Goal: Task Accomplishment & Management: Use online tool/utility

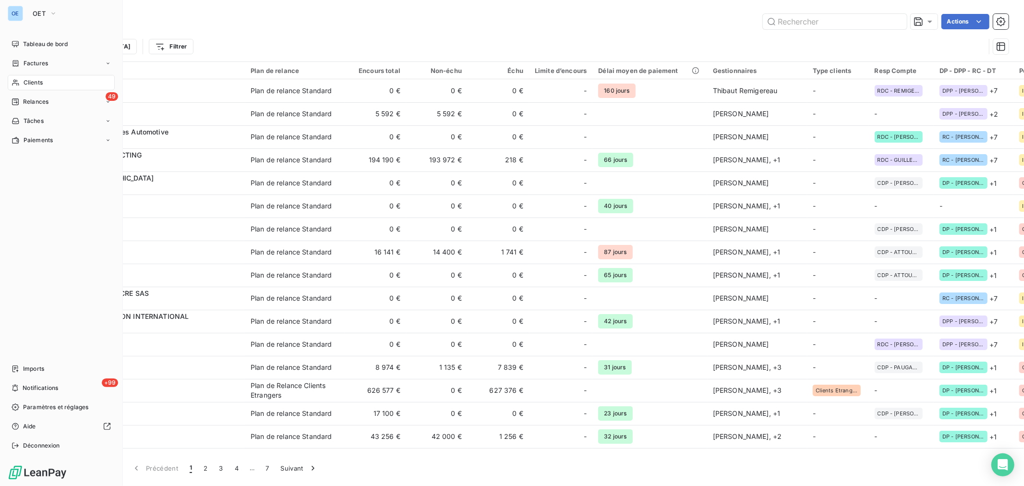
click at [37, 85] on span "Clients" at bounding box center [33, 82] width 19 height 9
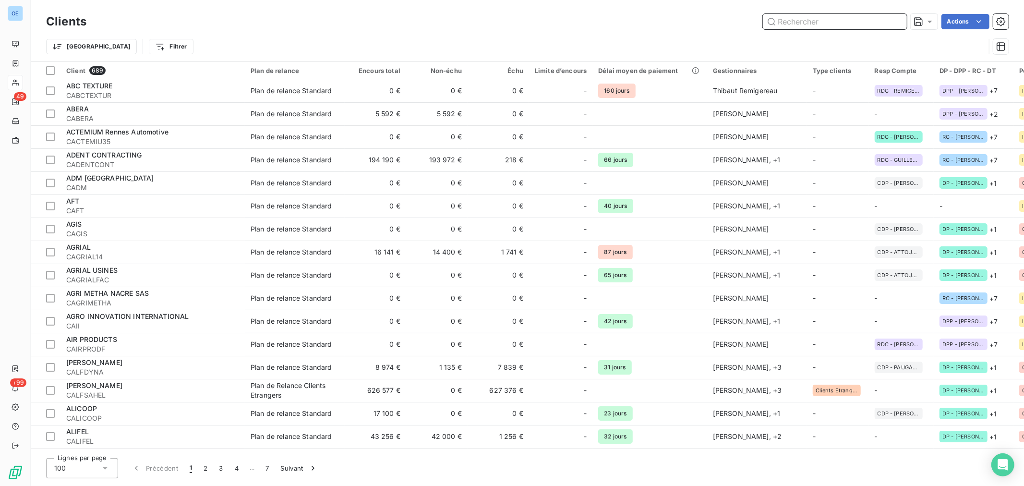
click at [793, 21] on input "text" at bounding box center [835, 21] width 144 height 15
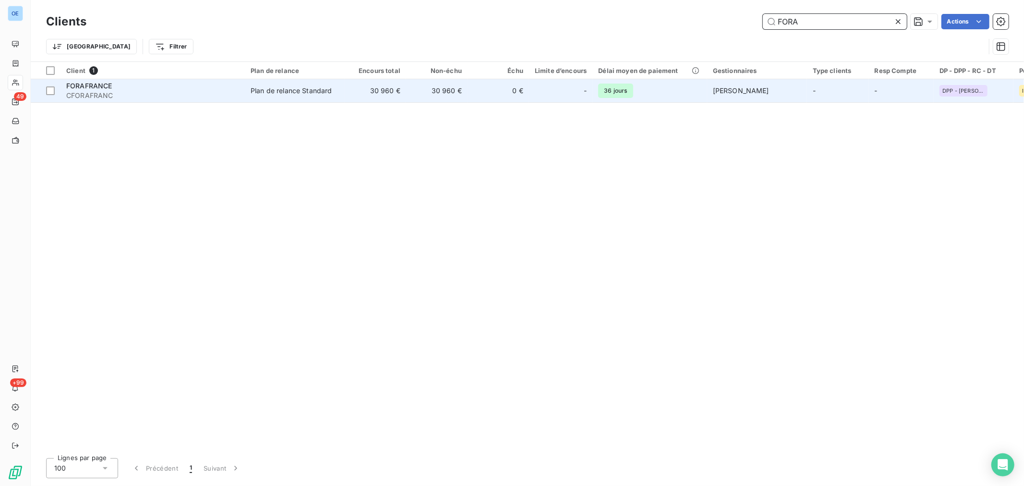
type input "FORA"
click at [573, 94] on div at bounding box center [571, 90] width 15 height 15
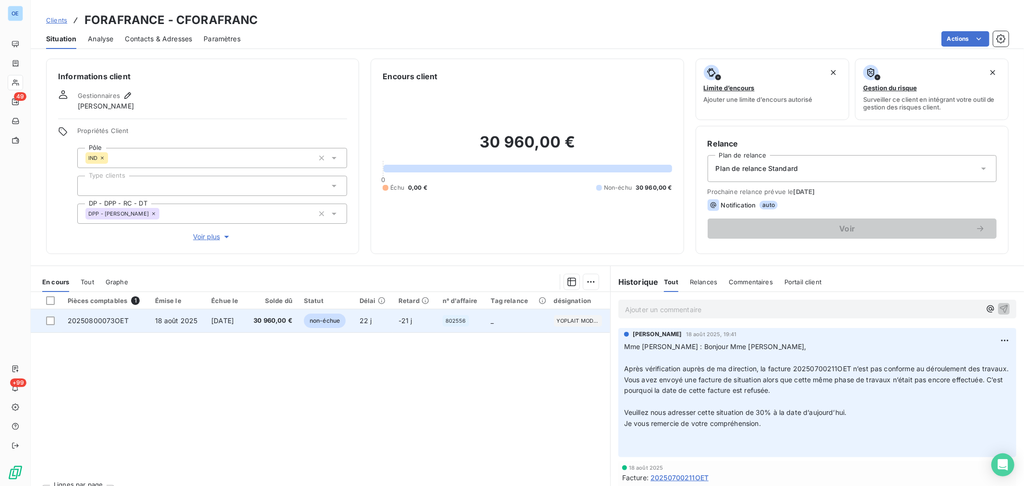
click at [390, 320] on td "22 j" at bounding box center [373, 320] width 39 height 23
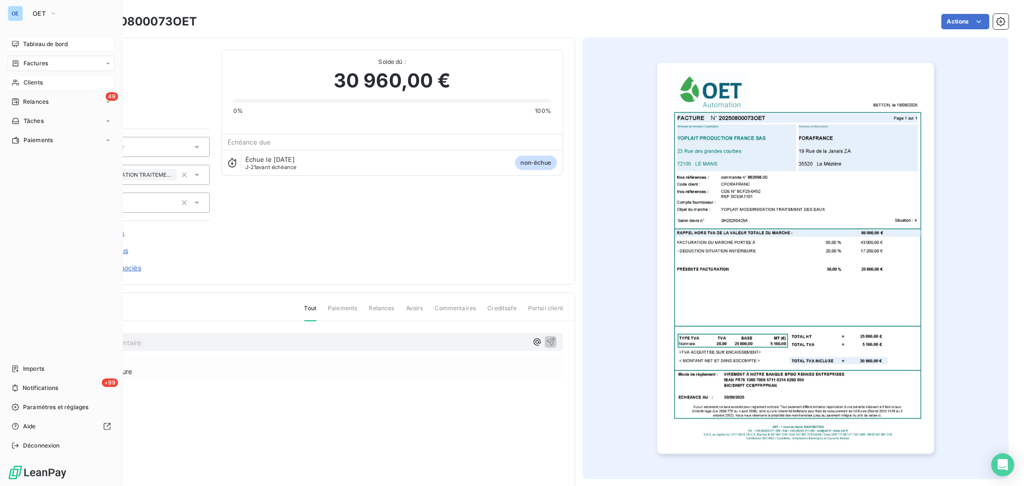
click at [37, 47] on span "Tableau de bord" at bounding box center [45, 44] width 45 height 9
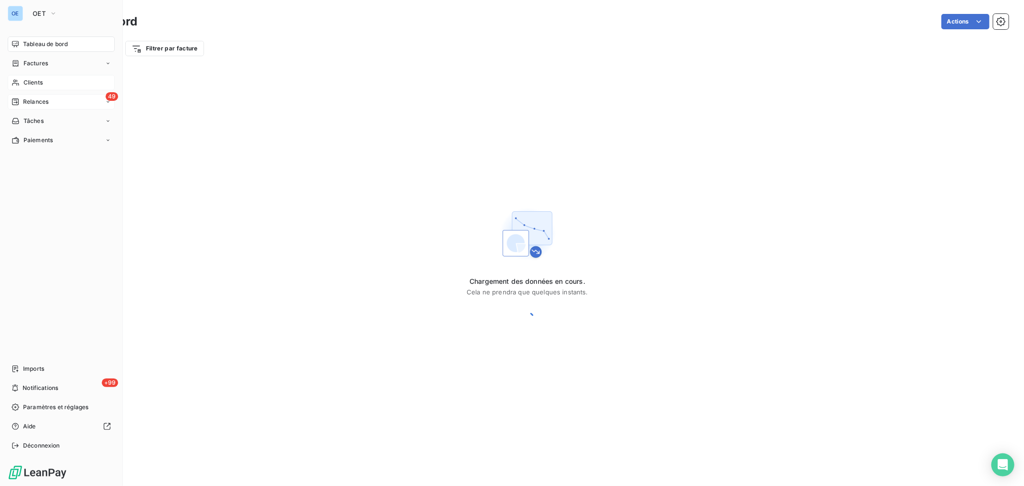
click at [31, 96] on div "49 Relances" at bounding box center [61, 101] width 107 height 15
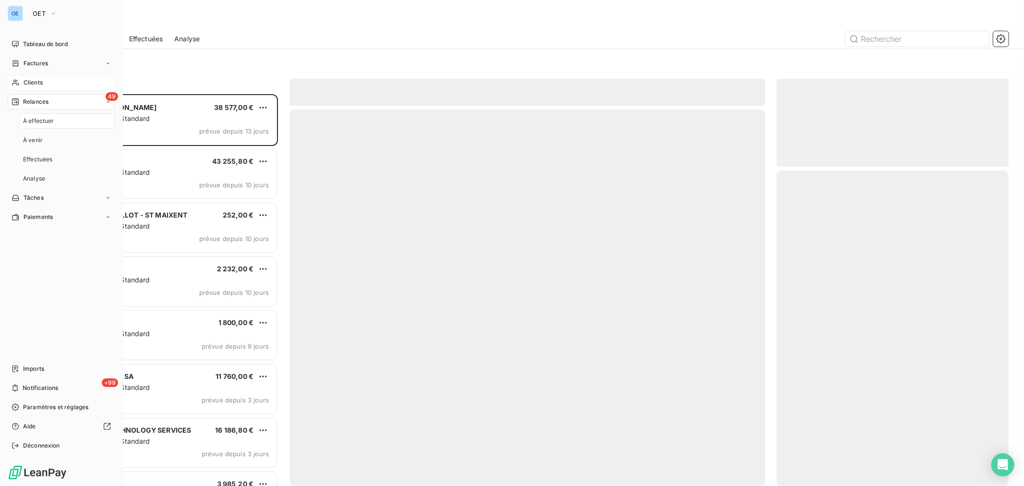
scroll to position [383, 224]
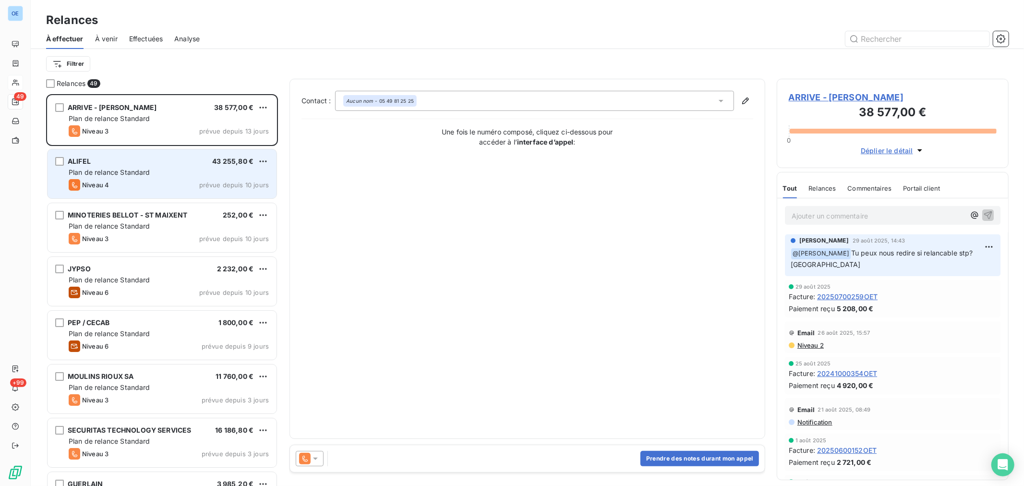
click at [175, 185] on div "Niveau 4 prévue depuis 10 jours" at bounding box center [169, 185] width 200 height 12
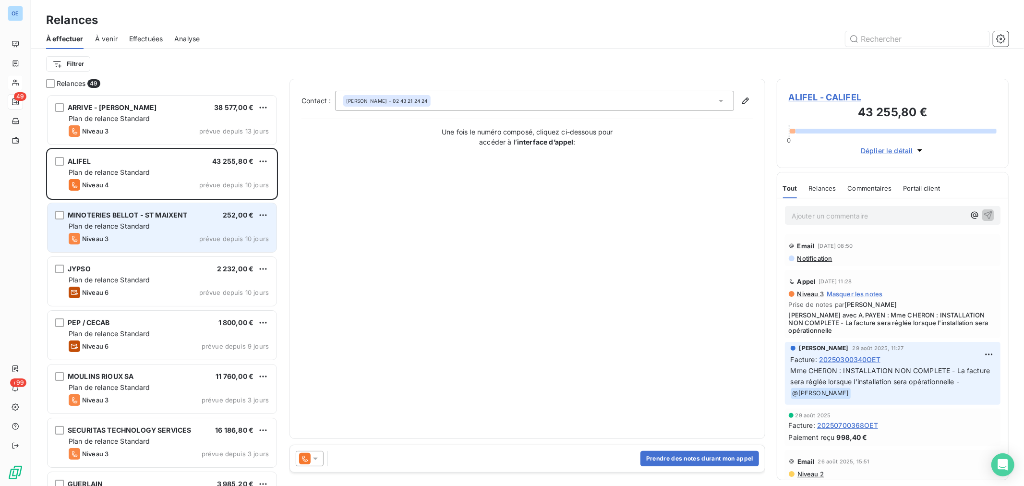
click at [170, 233] on div "Niveau 3 prévue depuis 10 jours" at bounding box center [169, 239] width 200 height 12
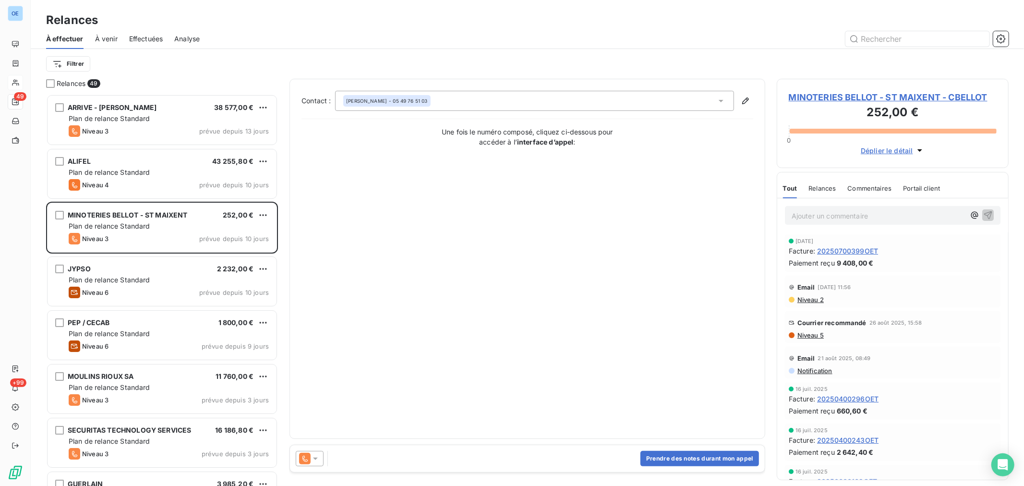
click at [317, 460] on icon at bounding box center [316, 459] width 10 height 10
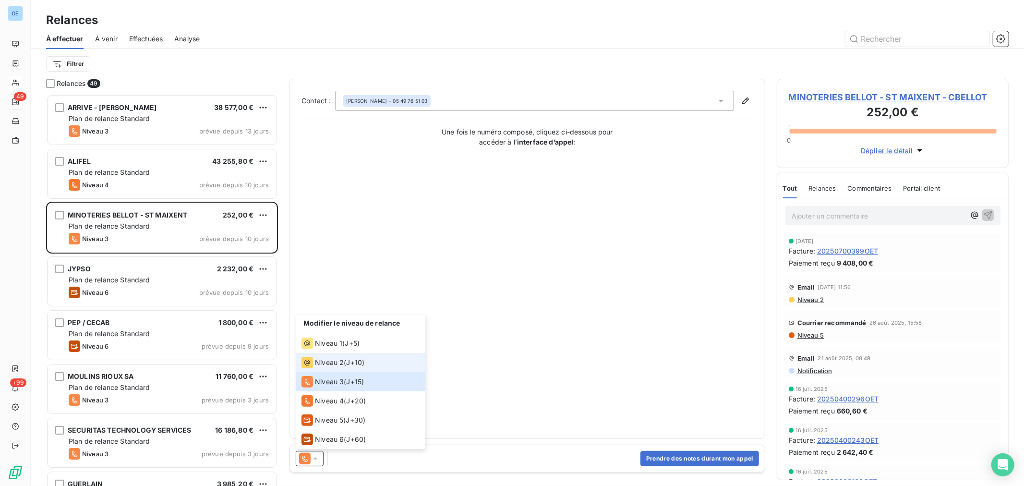
click at [345, 361] on div "Niveau 2 ( J+10 )" at bounding box center [332, 363] width 63 height 12
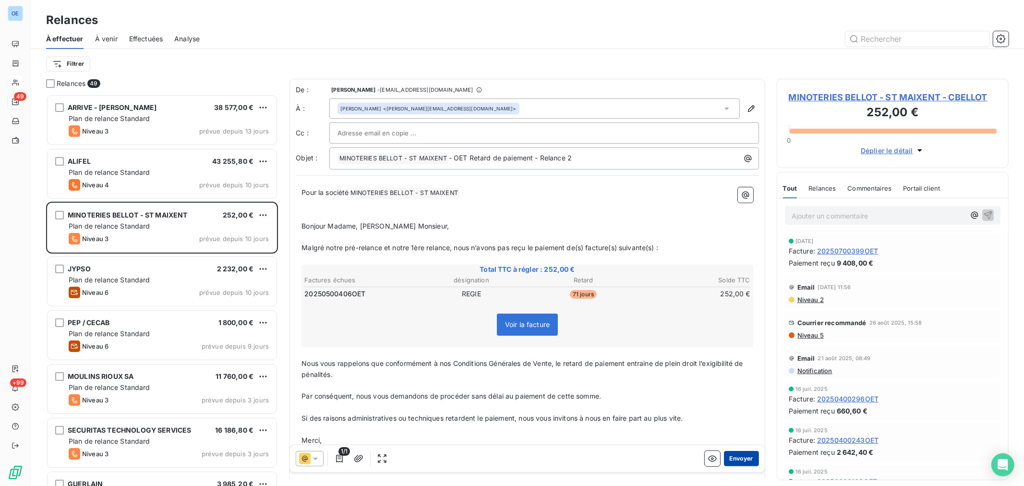
click at [727, 460] on button "Envoyer" at bounding box center [741, 458] width 35 height 15
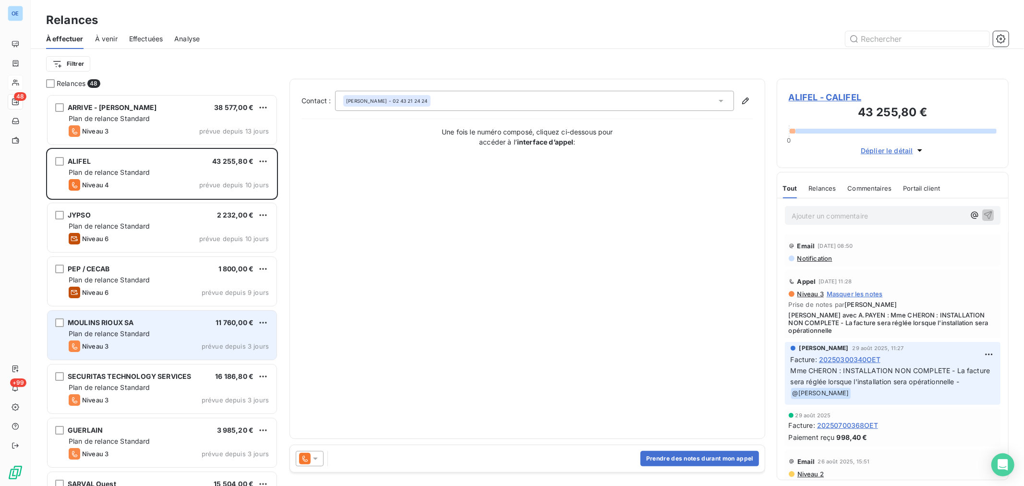
click at [186, 329] on div "Plan de relance Standard" at bounding box center [169, 334] width 200 height 10
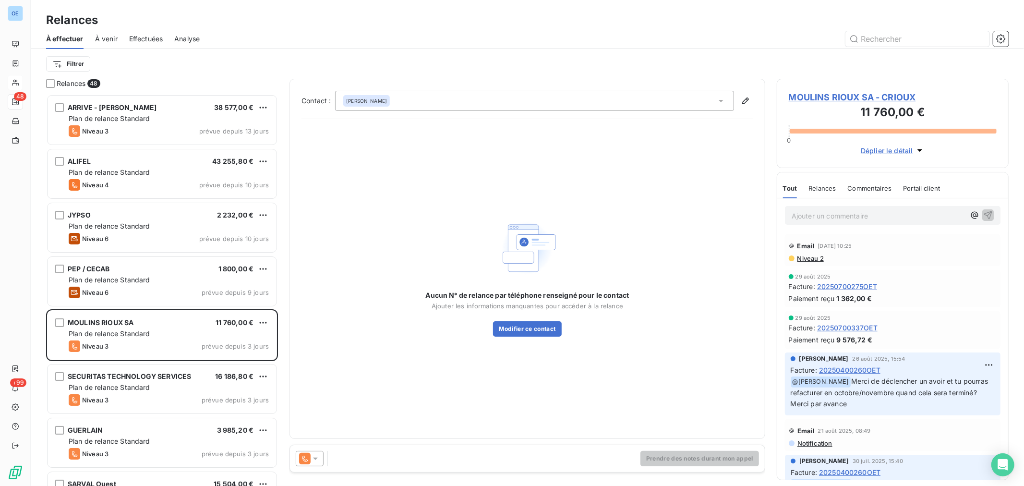
click at [315, 458] on icon at bounding box center [315, 458] width 5 height 2
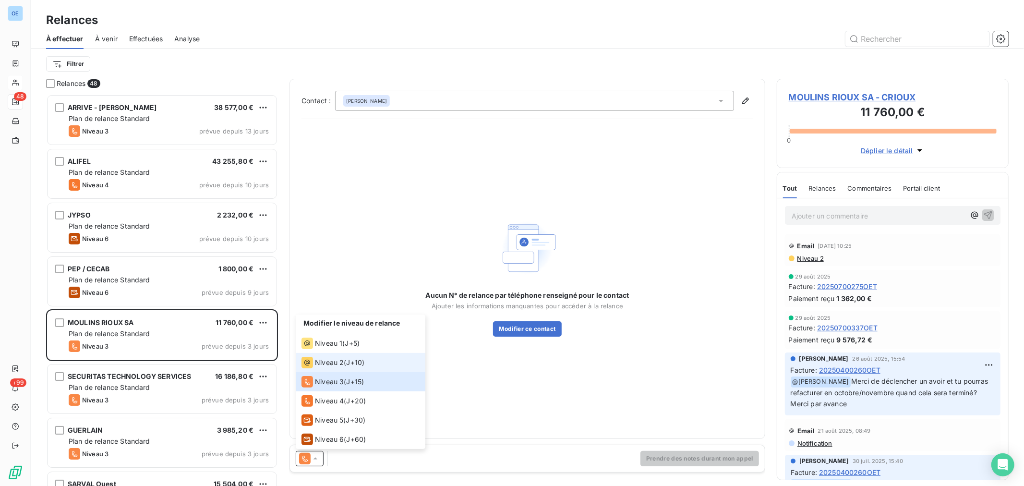
click at [339, 362] on span "Niveau 2" at bounding box center [329, 363] width 29 height 10
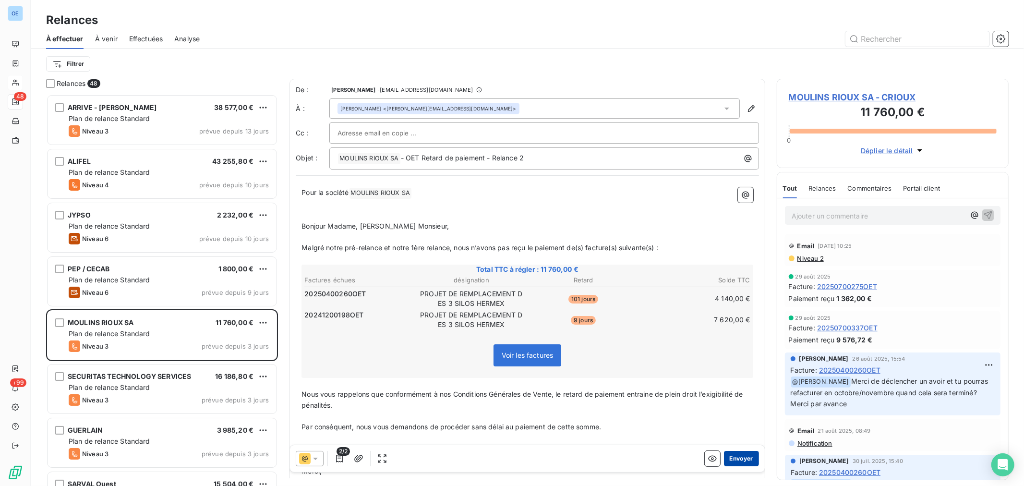
click at [733, 456] on button "Envoyer" at bounding box center [741, 458] width 35 height 15
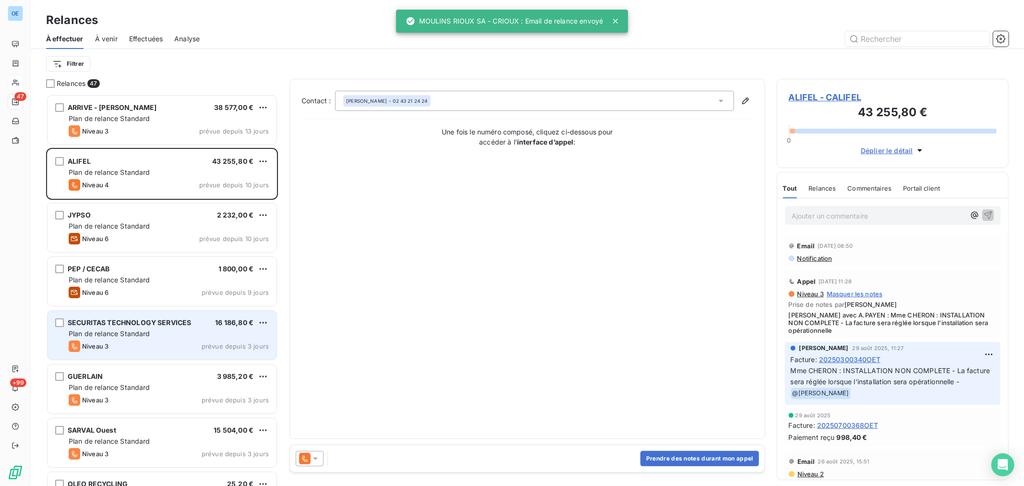
click at [227, 335] on div "Plan de relance Standard" at bounding box center [169, 334] width 200 height 10
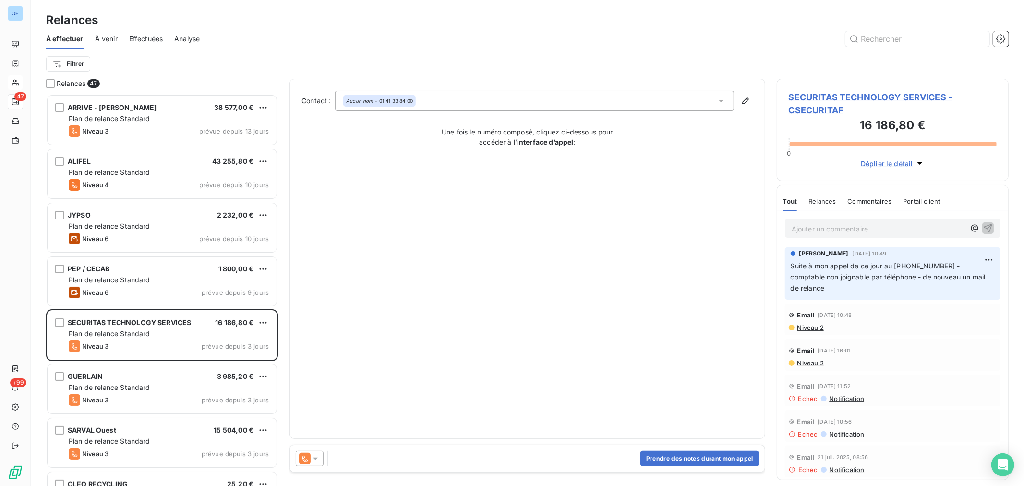
click at [318, 459] on icon at bounding box center [316, 459] width 10 height 10
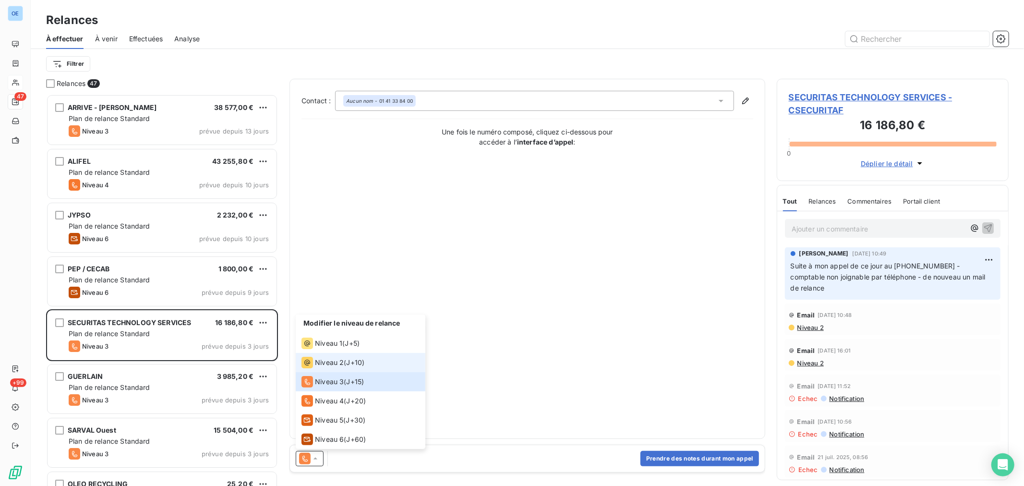
click at [331, 365] on span "Niveau 2" at bounding box center [329, 363] width 29 height 10
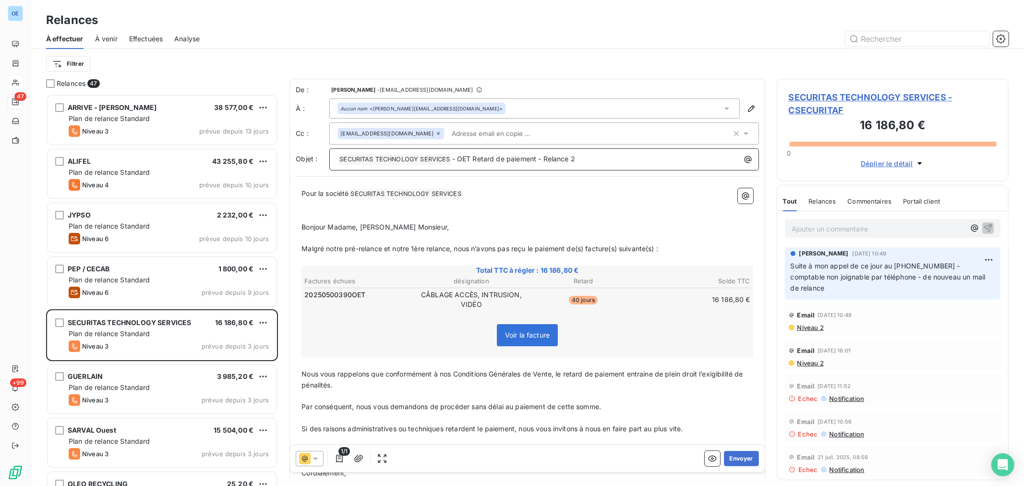
click at [606, 156] on p "﻿ SECURITAS TECHNOLOGY SERVICES ﻿ - OET Retard de paiement - Relance 2" at bounding box center [546, 160] width 418 height 12
click at [737, 462] on button "Envoyer" at bounding box center [741, 458] width 35 height 15
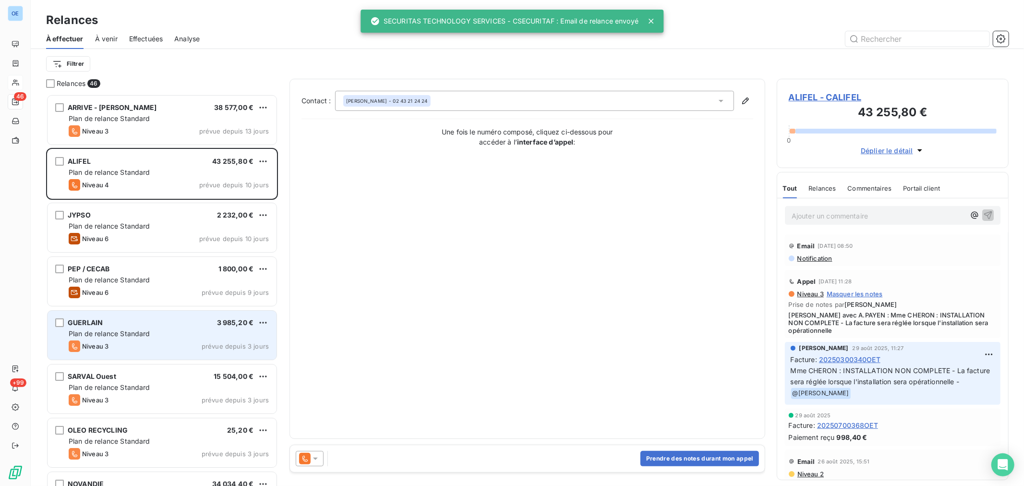
click at [195, 333] on div "Plan de relance Standard" at bounding box center [169, 334] width 200 height 10
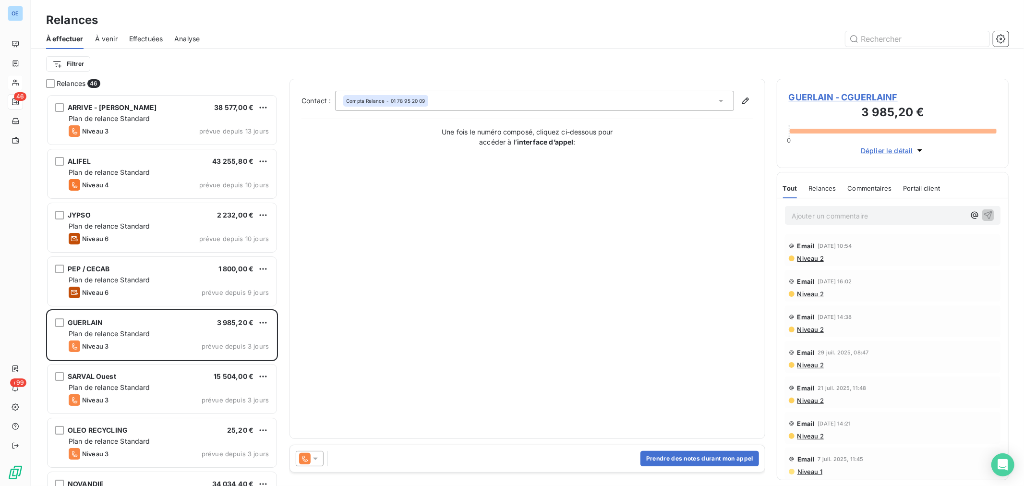
click at [315, 465] on div at bounding box center [310, 458] width 28 height 15
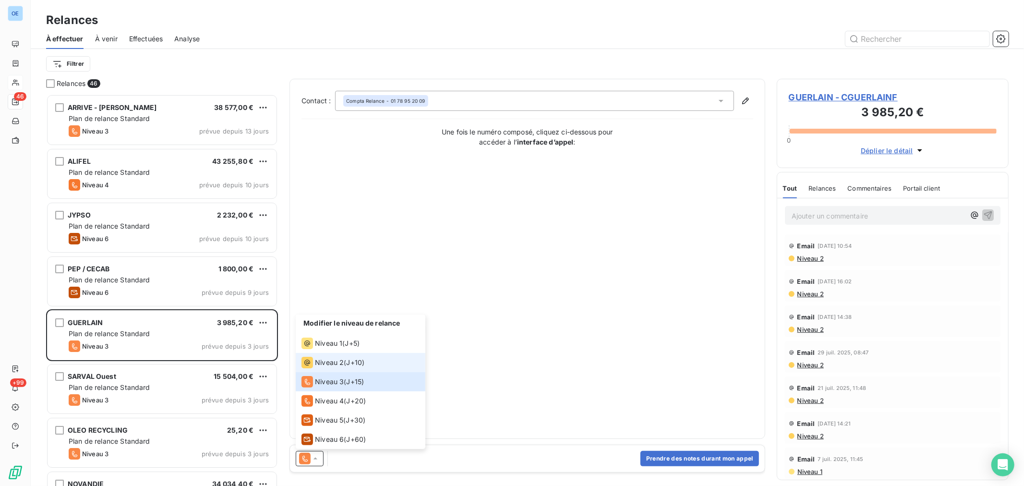
click at [333, 366] on span "Niveau 2" at bounding box center [329, 363] width 29 height 10
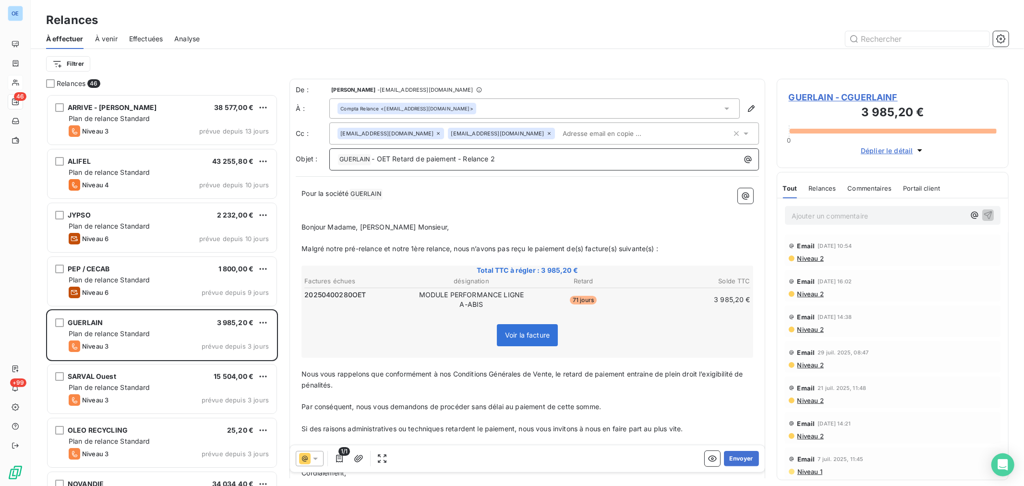
click at [500, 157] on p "﻿ GUERLAIN ﻿ - OET Retard de paiement - Relance 2" at bounding box center [546, 160] width 418 height 12
click at [736, 457] on button "Envoyer" at bounding box center [741, 458] width 35 height 15
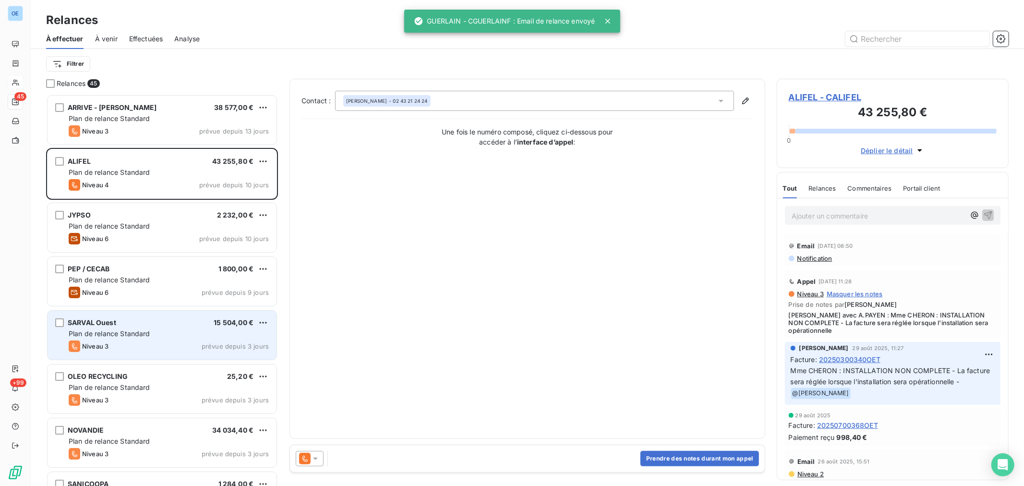
click at [204, 325] on div "SARVAL Ouest 15 504,00 €" at bounding box center [169, 322] width 200 height 9
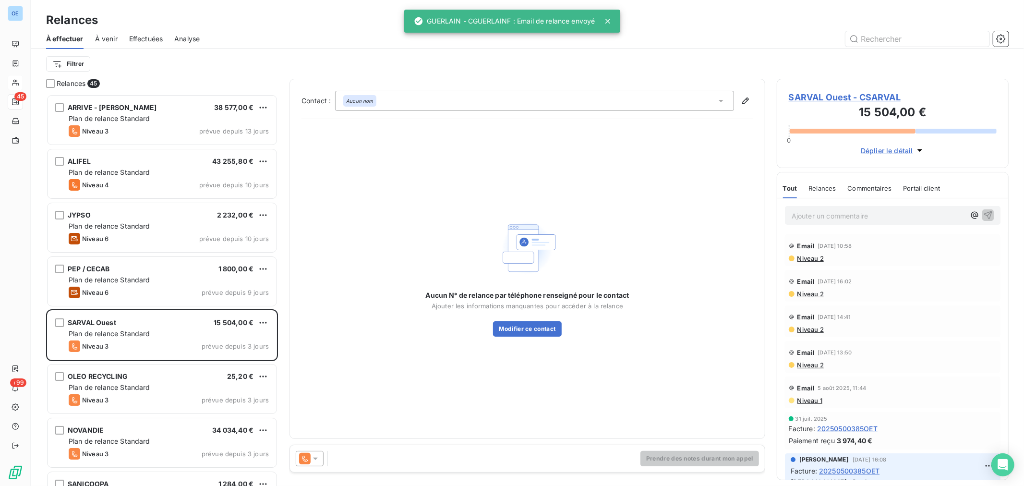
click at [314, 461] on icon at bounding box center [316, 459] width 10 height 10
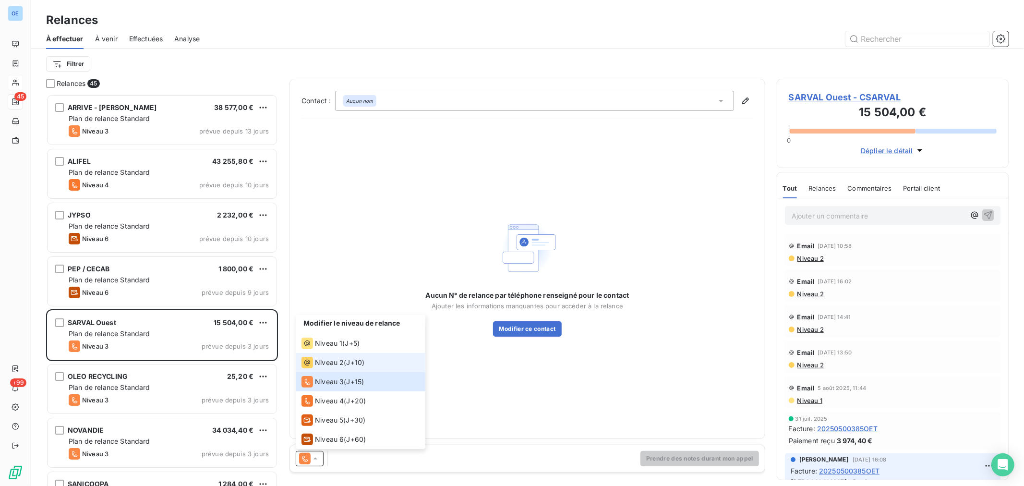
click at [334, 359] on span "Niveau 2" at bounding box center [329, 363] width 29 height 10
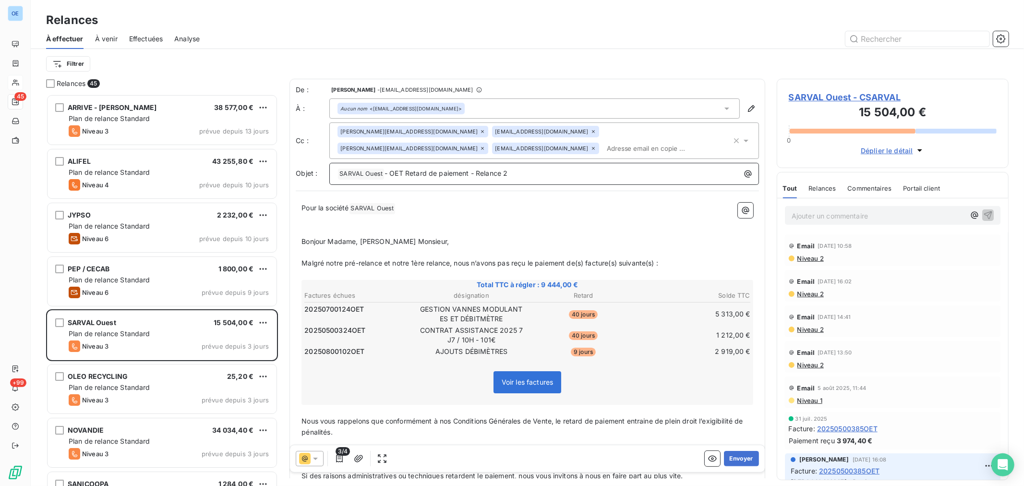
click at [524, 170] on p "﻿ SARVAL Ouest ﻿ - OET Retard de paiement - Relance 2" at bounding box center [546, 174] width 418 height 12
click at [724, 455] on button "Envoyer" at bounding box center [741, 458] width 35 height 15
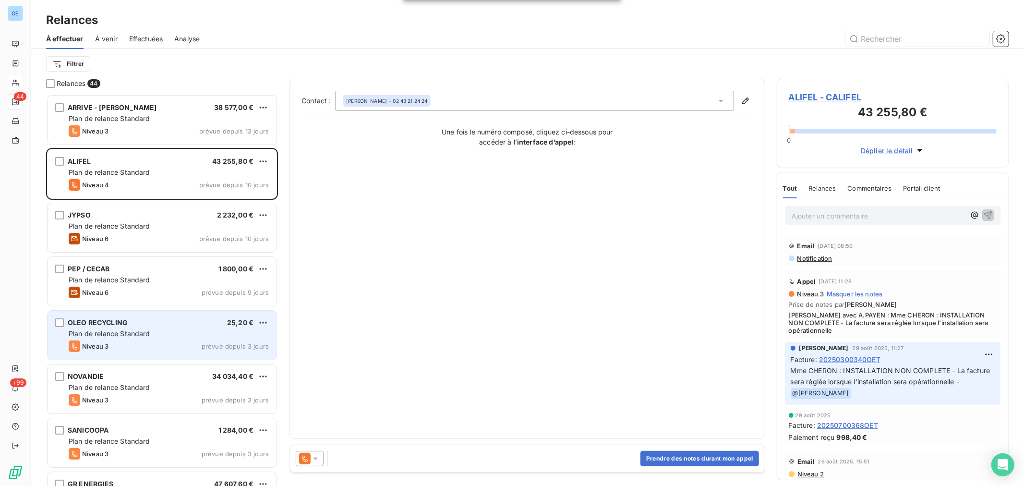
click at [173, 325] on div "OLEO RECYCLING 25,20 €" at bounding box center [169, 322] width 200 height 9
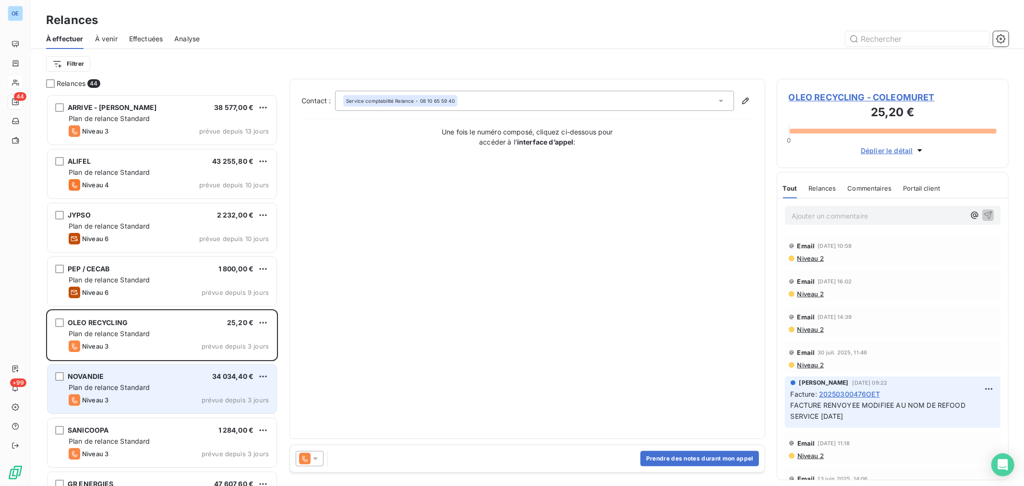
click at [177, 383] on div "Plan de relance Standard" at bounding box center [169, 388] width 200 height 10
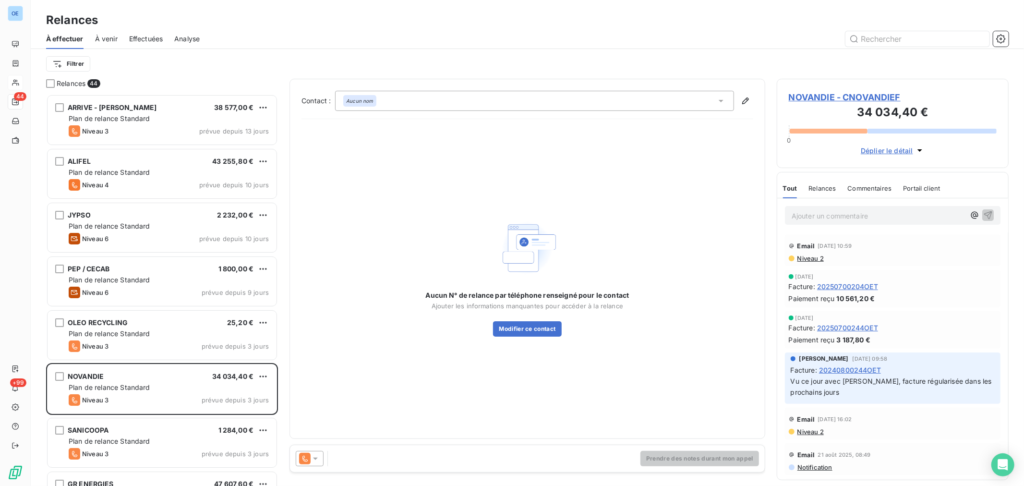
click at [318, 460] on icon at bounding box center [316, 459] width 10 height 10
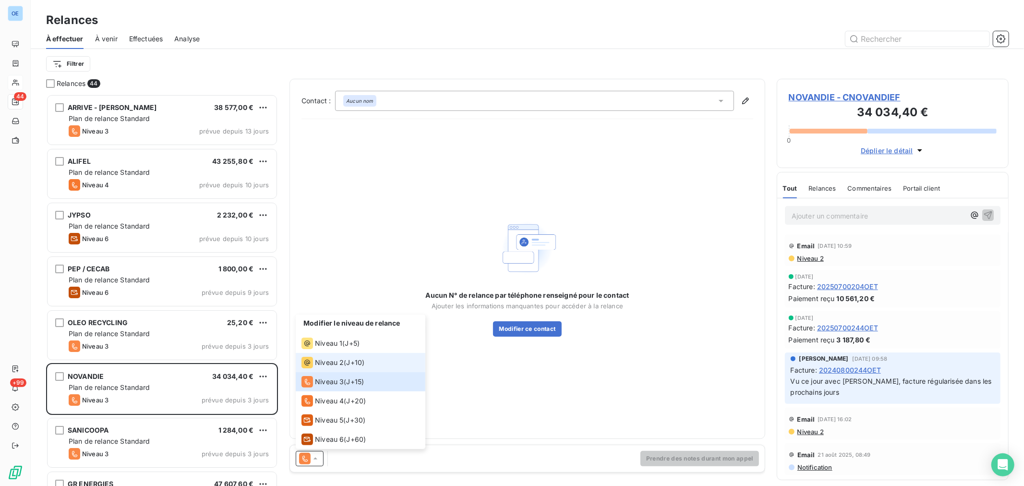
click at [342, 363] on span "Niveau 2" at bounding box center [329, 363] width 29 height 10
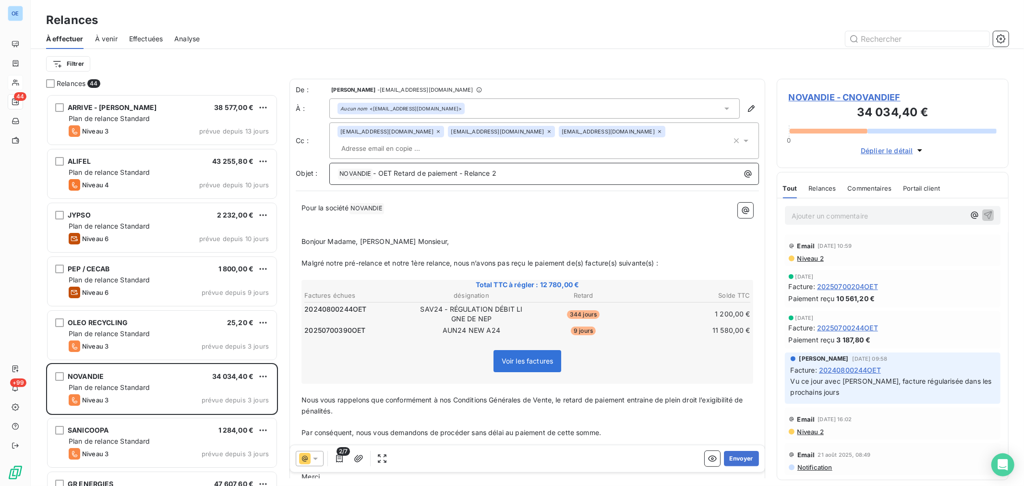
click at [525, 173] on p "﻿ NOVANDIE ﻿ - OET Retard de paiement - Relance 2" at bounding box center [546, 174] width 418 height 12
click at [740, 459] on button "Envoyer" at bounding box center [741, 458] width 35 height 15
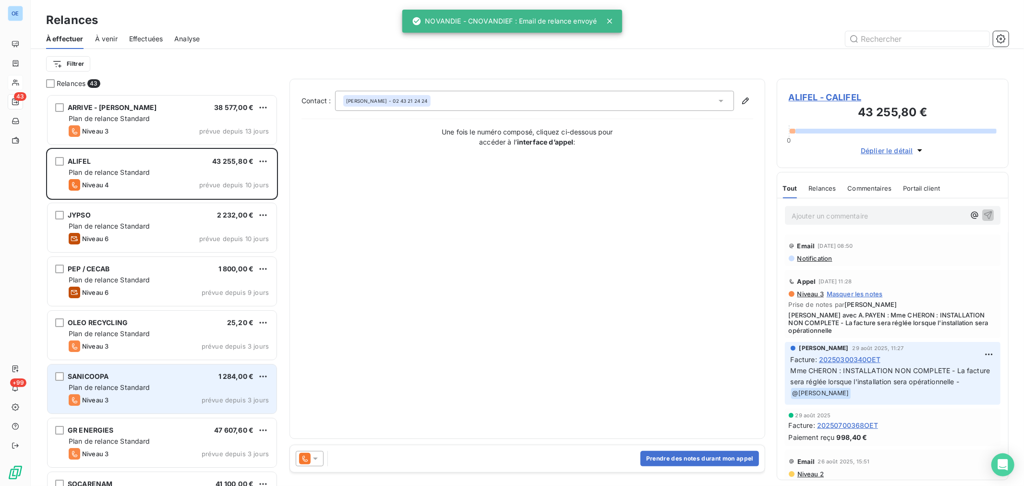
click at [189, 391] on div "Plan de relance Standard" at bounding box center [169, 388] width 200 height 10
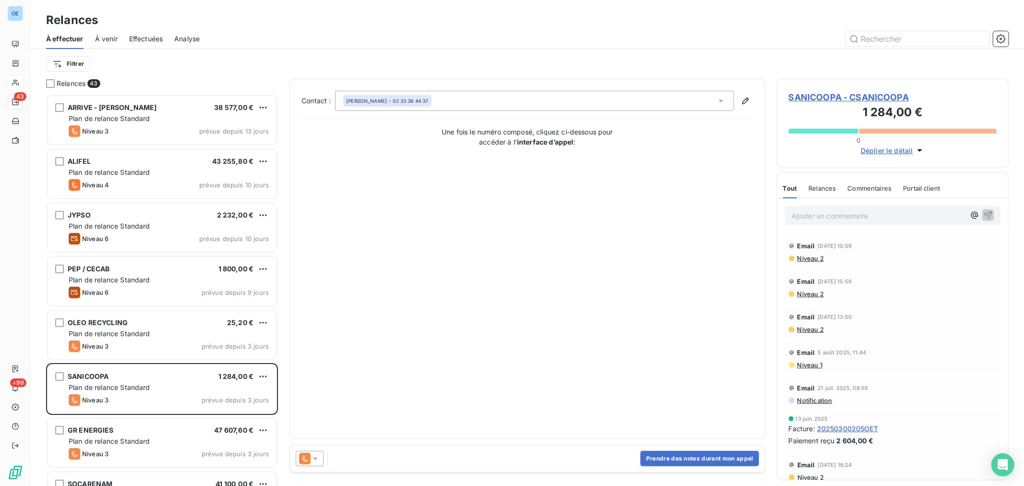
click at [317, 459] on icon at bounding box center [316, 459] width 10 height 10
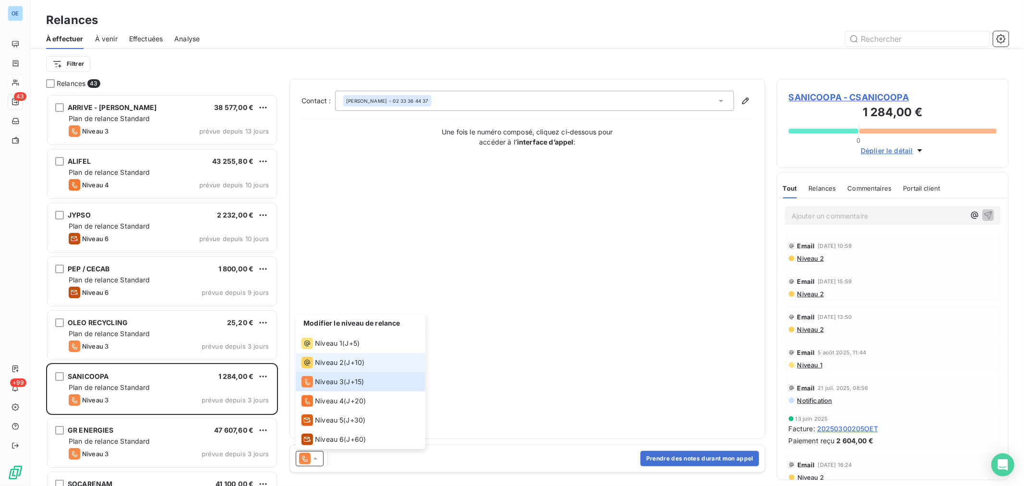
click at [340, 365] on span "Niveau 2" at bounding box center [329, 363] width 29 height 10
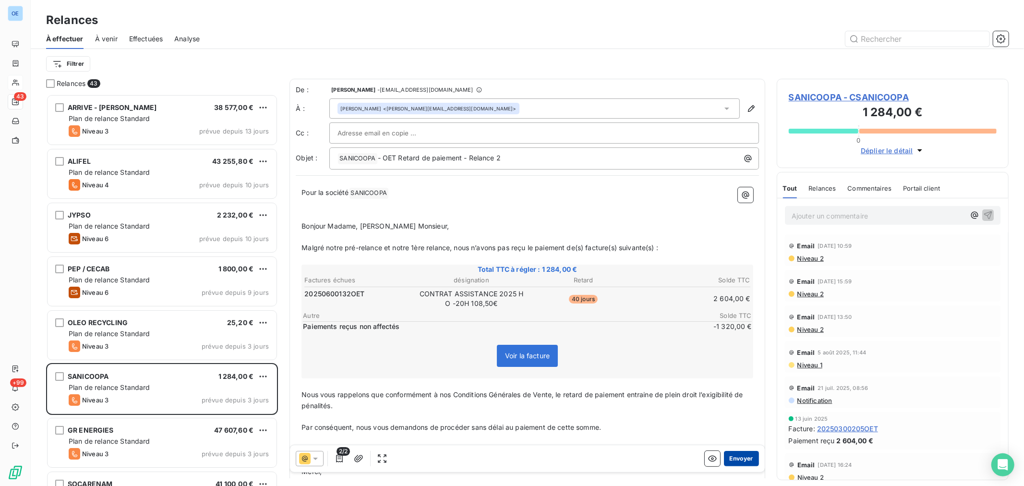
click at [745, 456] on button "Envoyer" at bounding box center [741, 458] width 35 height 15
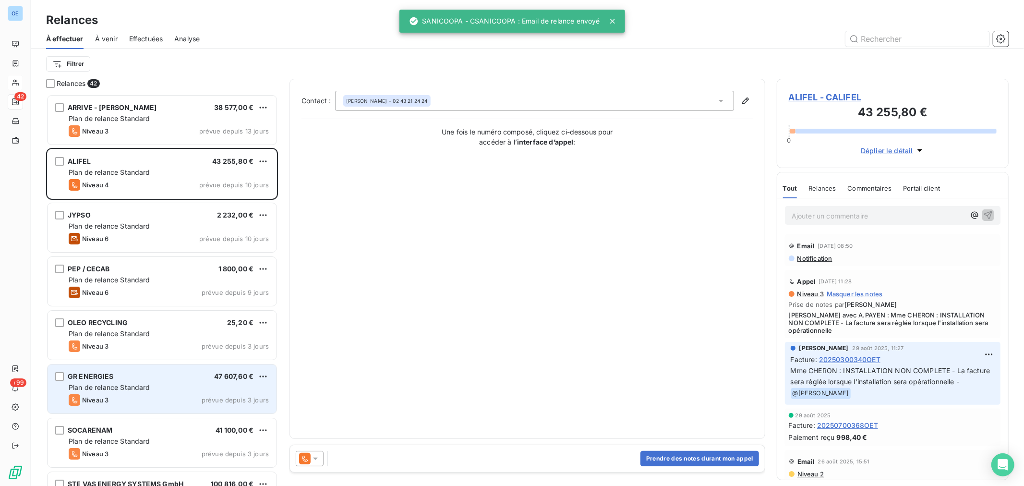
click at [260, 384] on div "Plan de relance Standard" at bounding box center [169, 388] width 200 height 10
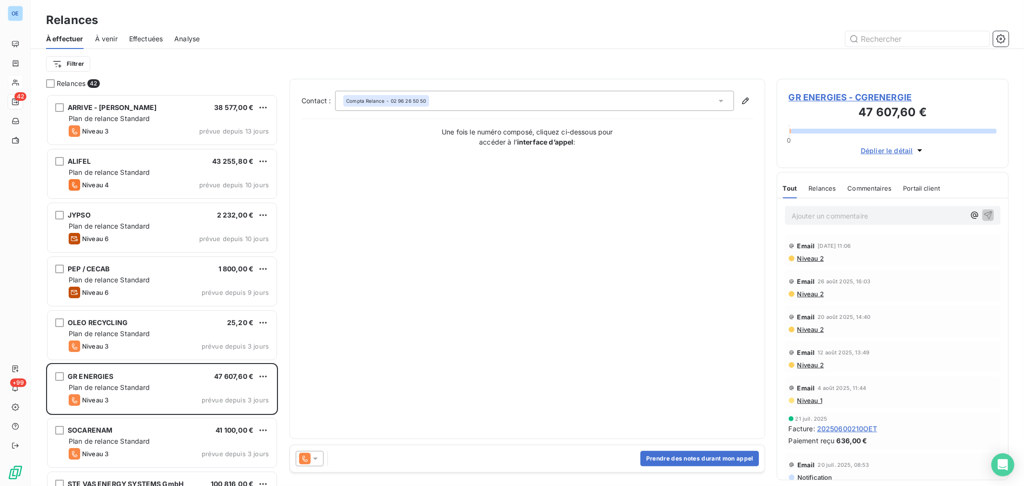
click at [316, 458] on icon at bounding box center [315, 458] width 5 height 2
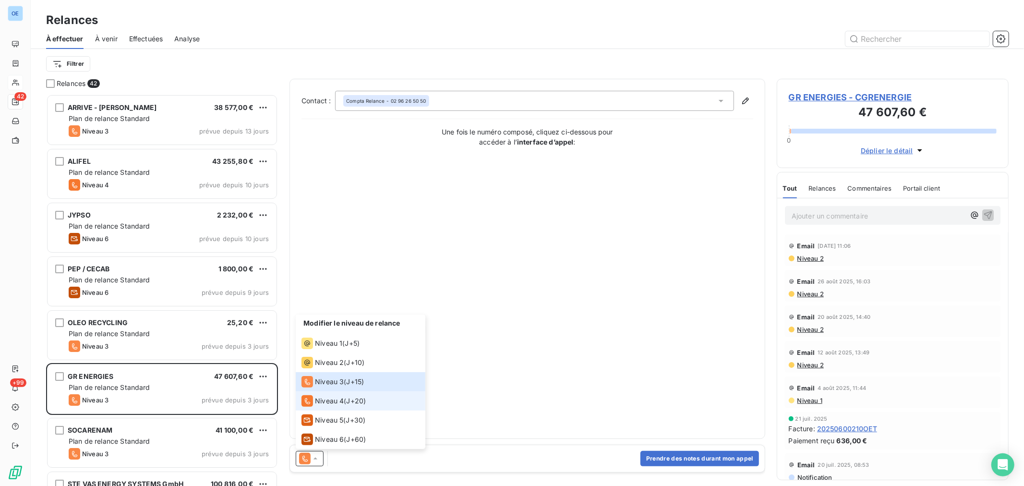
click at [332, 405] on span "Niveau 4" at bounding box center [329, 401] width 29 height 10
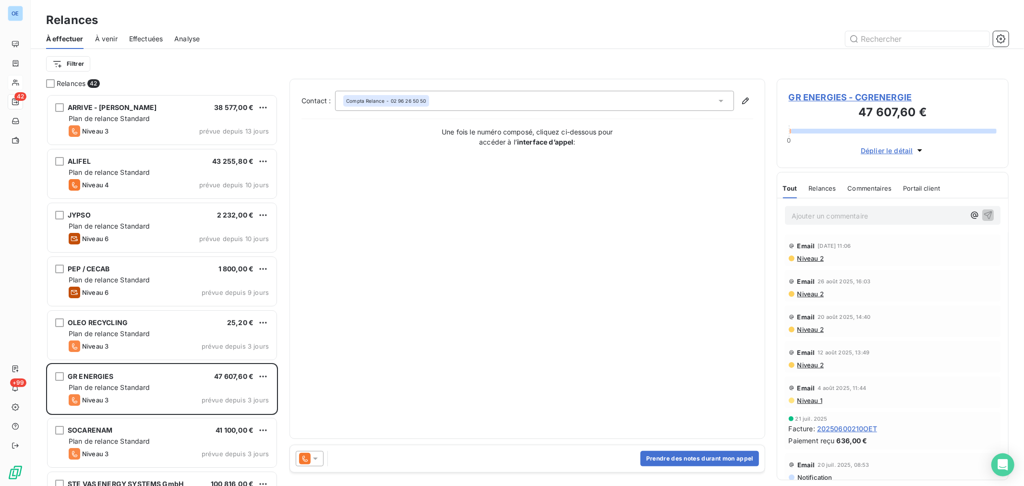
click at [314, 457] on icon at bounding box center [315, 458] width 5 height 2
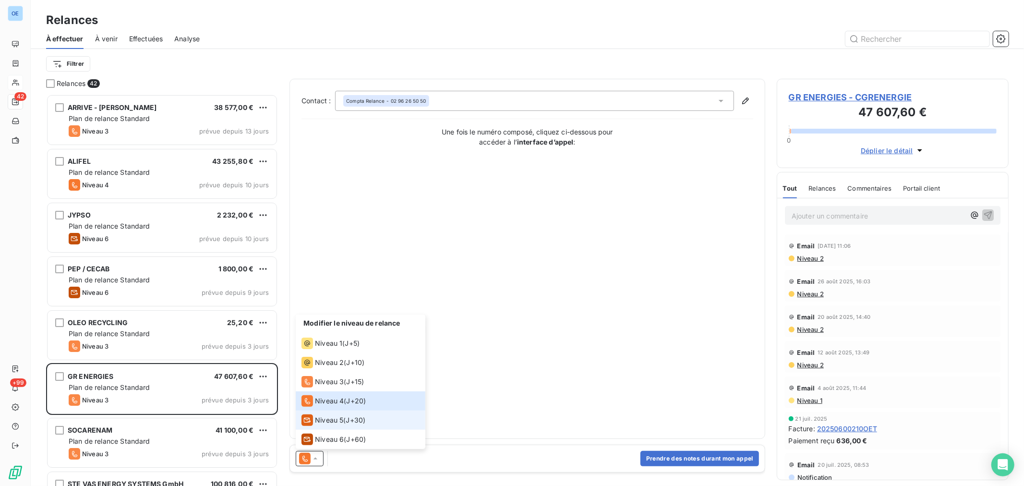
click at [329, 421] on span "Niveau 5" at bounding box center [329, 420] width 28 height 10
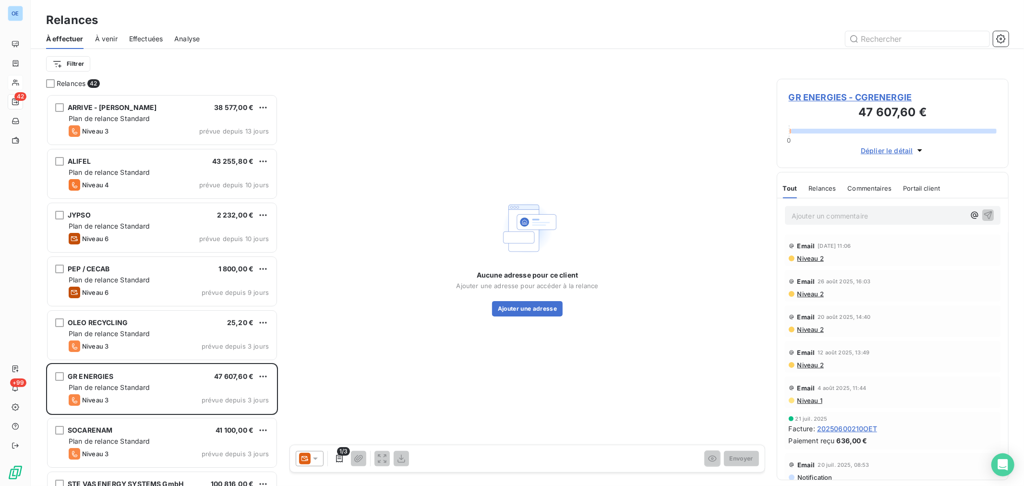
click at [315, 456] on icon at bounding box center [316, 459] width 10 height 10
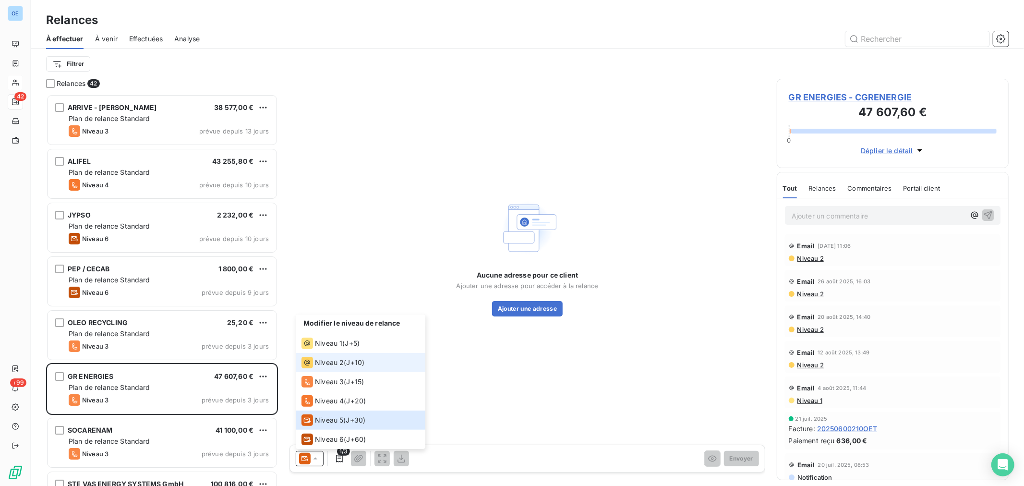
click at [336, 365] on span "Niveau 2" at bounding box center [329, 363] width 29 height 10
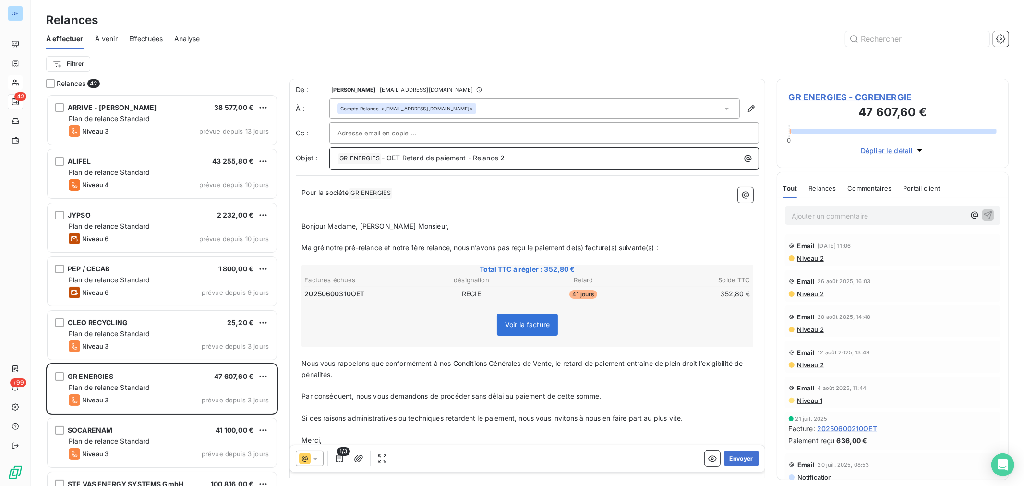
click at [528, 156] on p "﻿ GR ENERGIES ﻿ - OET Retard de paiement - Relance 2" at bounding box center [546, 159] width 418 height 12
click at [731, 464] on button "Envoyer" at bounding box center [741, 458] width 35 height 15
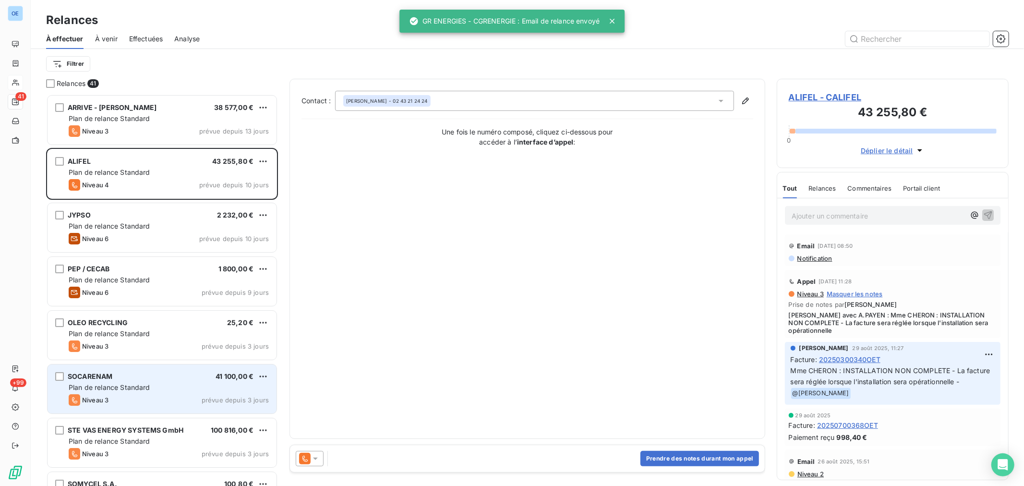
click at [179, 378] on div "SOCARENAM 41 100,00 €" at bounding box center [169, 376] width 200 height 9
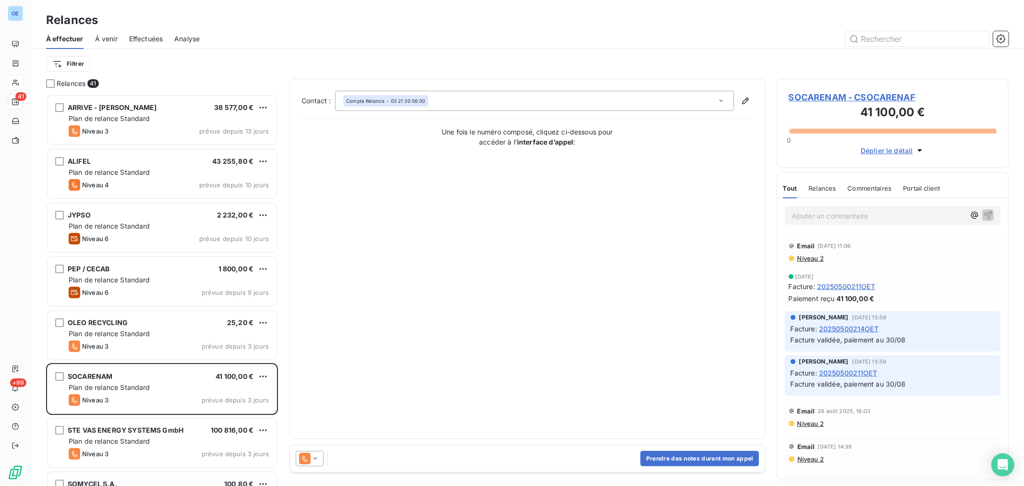
click at [315, 462] on icon at bounding box center [316, 459] width 10 height 10
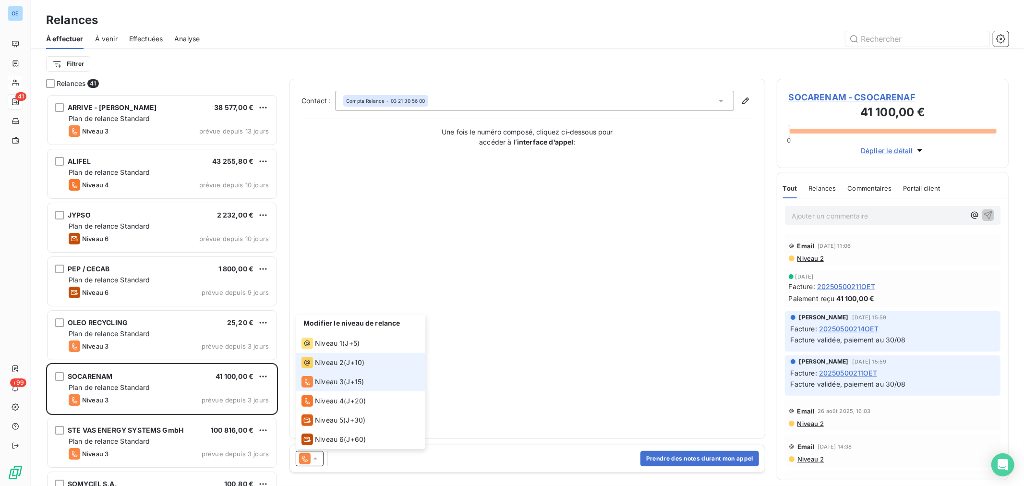
click at [324, 371] on li "Niveau 2 ( J+10 )" at bounding box center [361, 362] width 130 height 19
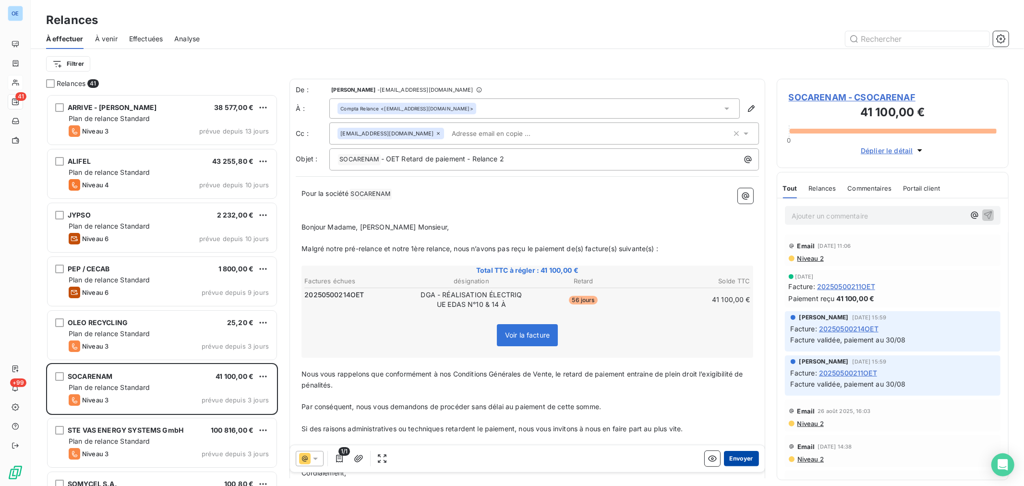
click at [724, 459] on button "Envoyer" at bounding box center [741, 458] width 35 height 15
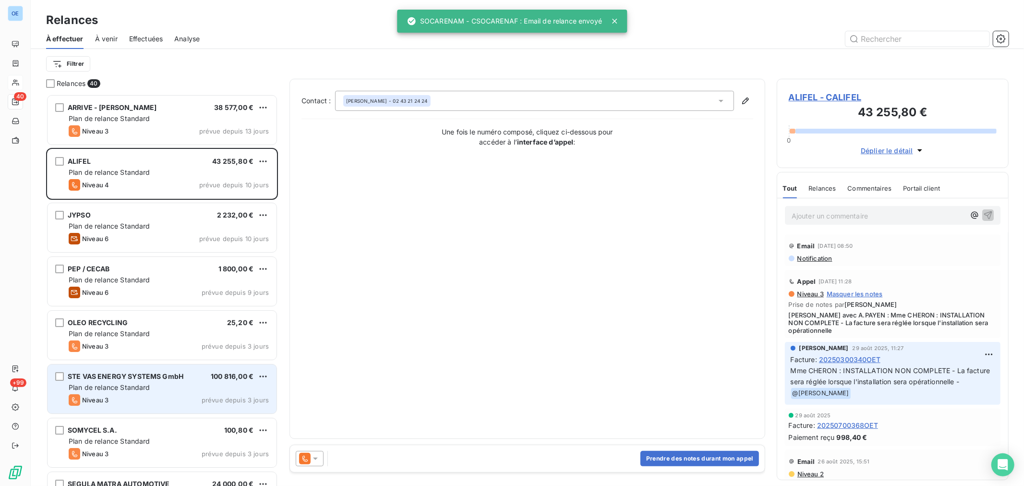
click at [225, 394] on div "Niveau 3 prévue depuis 3 jours" at bounding box center [169, 400] width 200 height 12
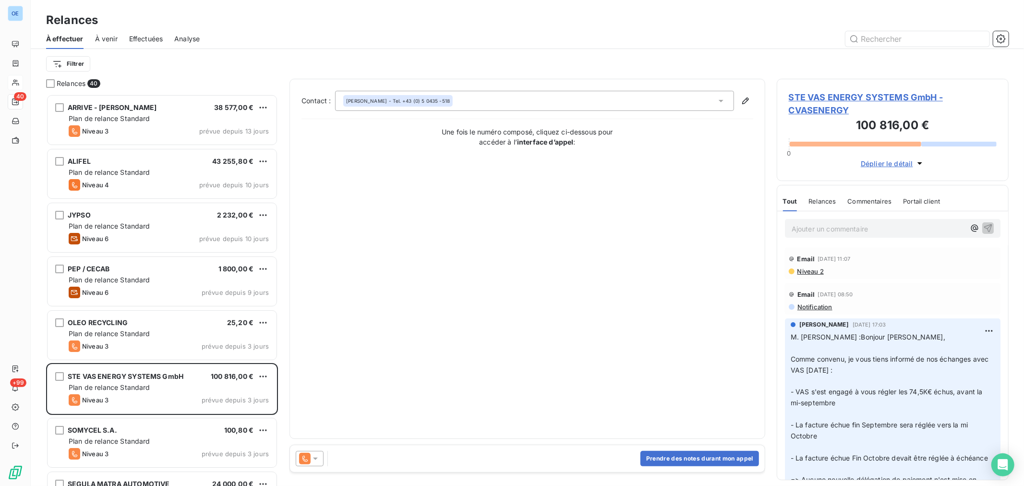
click at [316, 460] on icon at bounding box center [316, 459] width 10 height 10
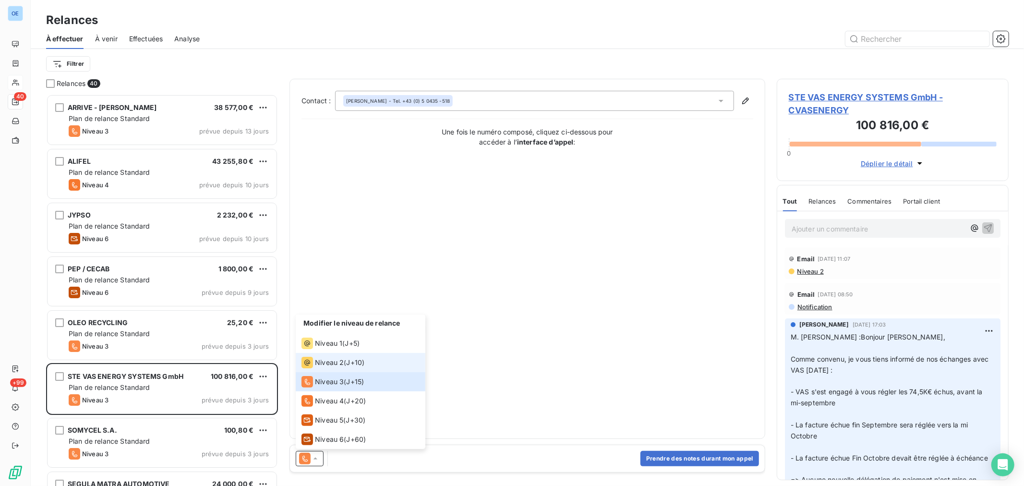
click at [342, 364] on span "Niveau 2" at bounding box center [329, 363] width 29 height 10
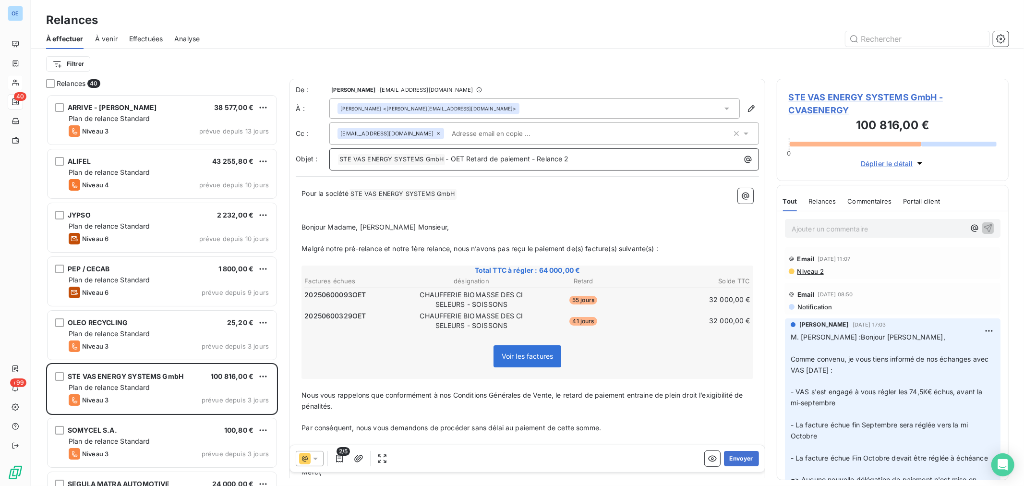
click at [603, 161] on p "﻿ STE VAS ENERGY SYSTEMS GmbH ﻿ - OET Retard de paiement - Relance 2" at bounding box center [546, 160] width 418 height 12
click at [741, 456] on button "Envoyer" at bounding box center [741, 458] width 35 height 15
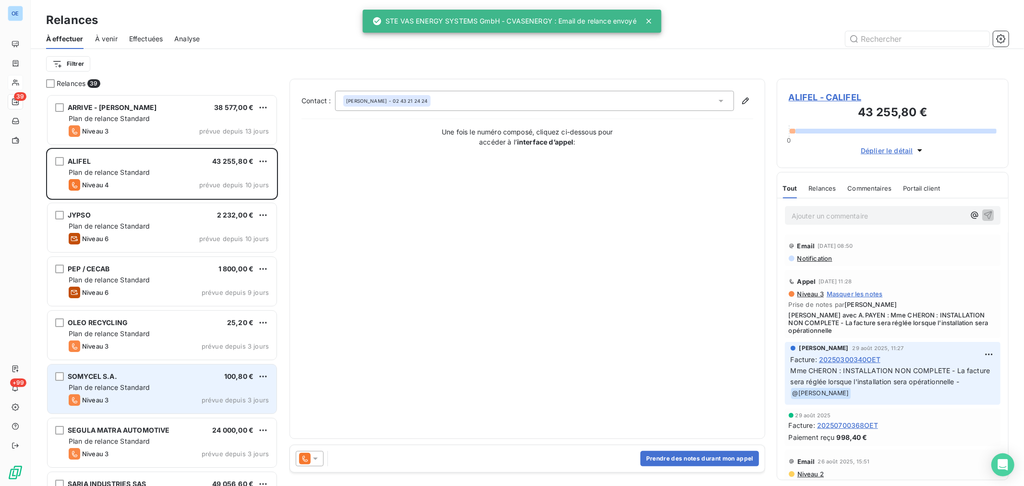
click at [193, 372] on div "SOMYCEL S.A. 100,80 €" at bounding box center [169, 376] width 200 height 9
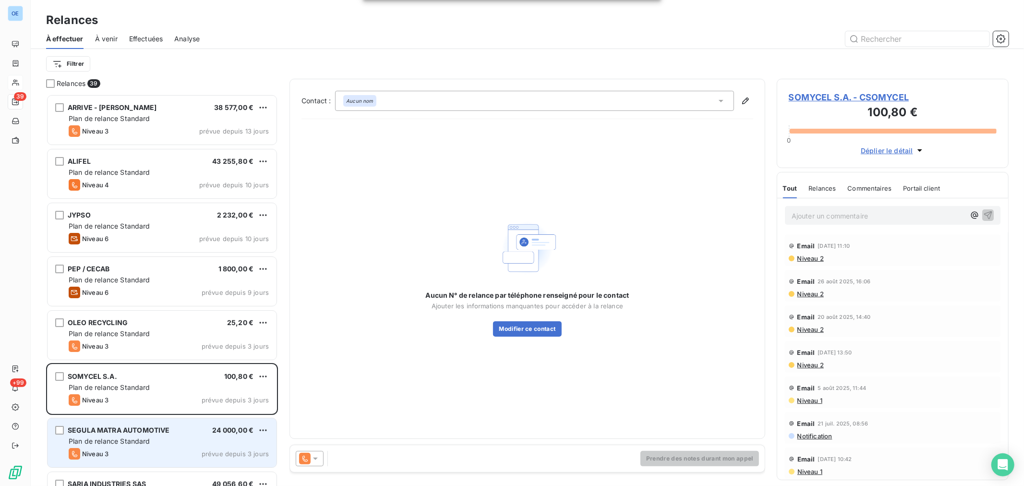
click at [184, 429] on div "SEGULA MATRA AUTOMOTIVE 24 000,00 €" at bounding box center [169, 430] width 200 height 9
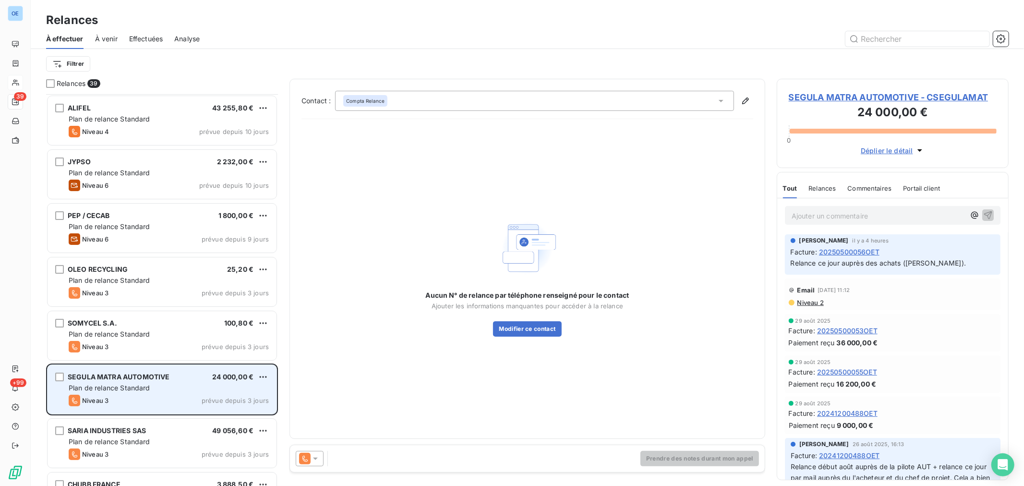
scroll to position [107, 0]
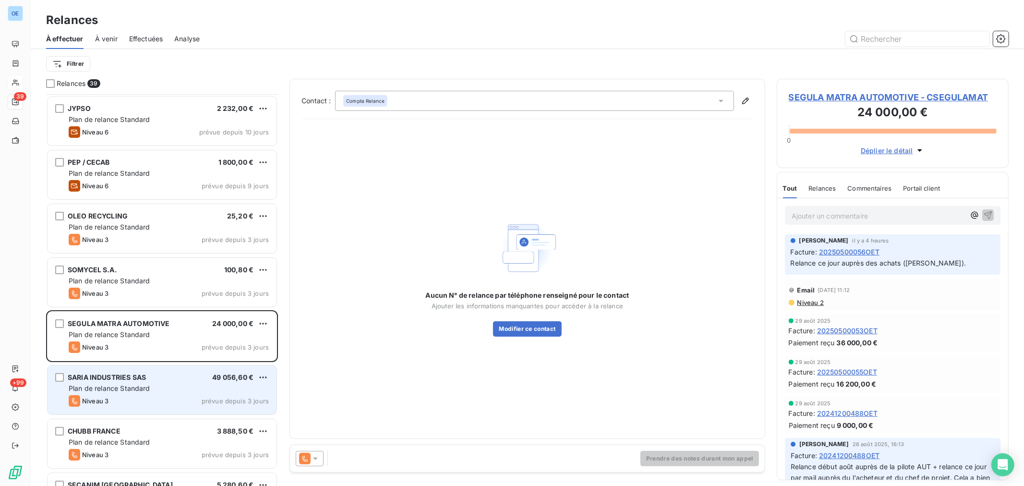
click at [191, 399] on div "Niveau 3 prévue depuis 3 jours" at bounding box center [169, 401] width 200 height 12
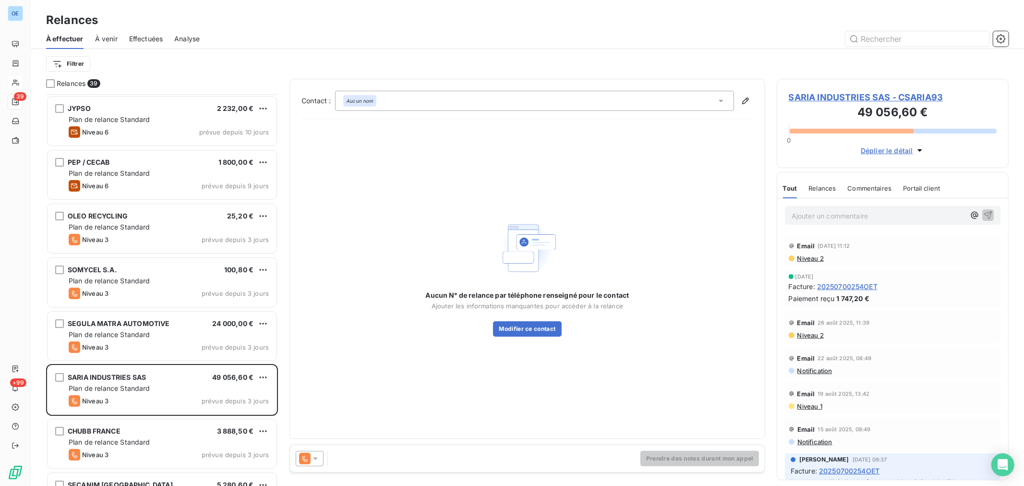
click at [317, 461] on icon at bounding box center [316, 459] width 10 height 10
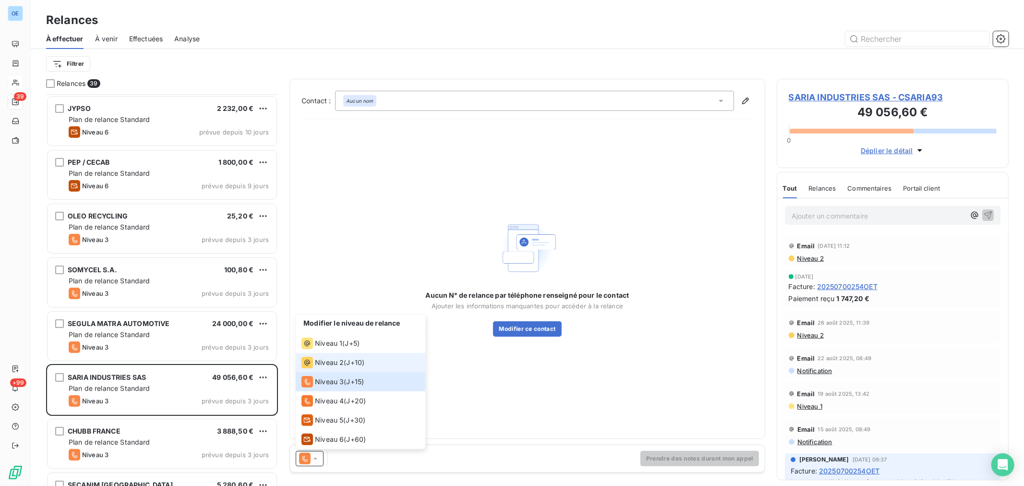
click at [334, 361] on span "Niveau 2" at bounding box center [329, 363] width 29 height 10
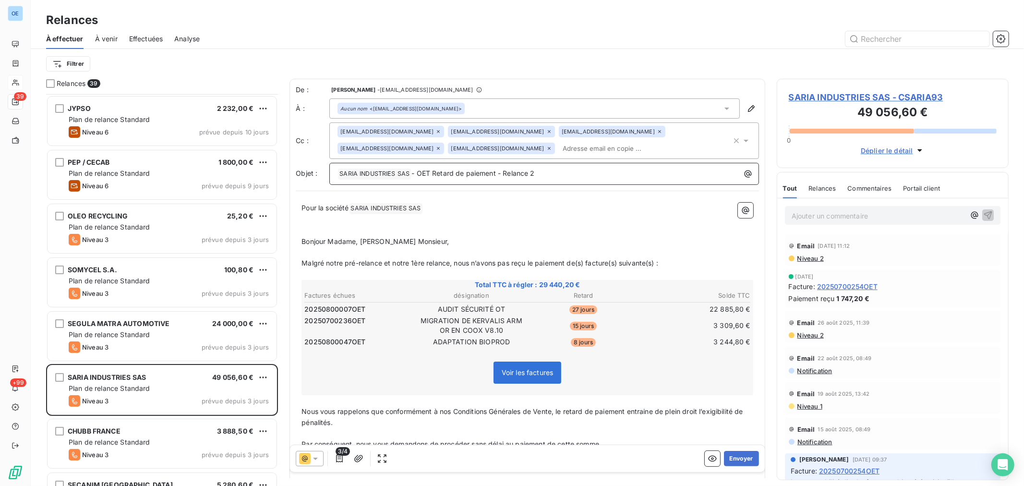
click at [563, 173] on p "﻿ SARIA INDUSTRIES SAS ﻿ - OET Retard de paiement - Relance 2" at bounding box center [546, 174] width 418 height 12
click at [733, 459] on button "Envoyer" at bounding box center [741, 458] width 35 height 15
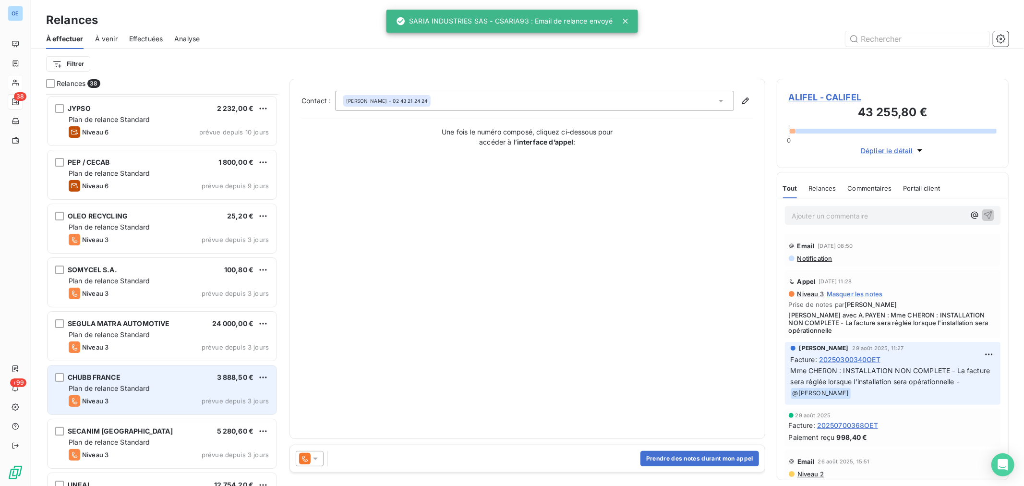
click at [195, 381] on div "CHUBB FRANCE 3 888,50 €" at bounding box center [169, 377] width 200 height 9
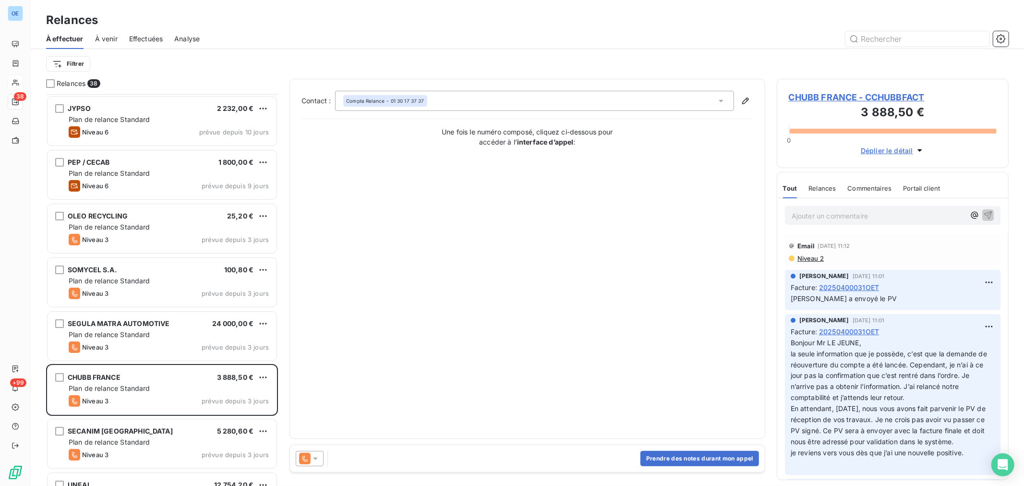
click at [313, 457] on icon at bounding box center [315, 458] width 5 height 2
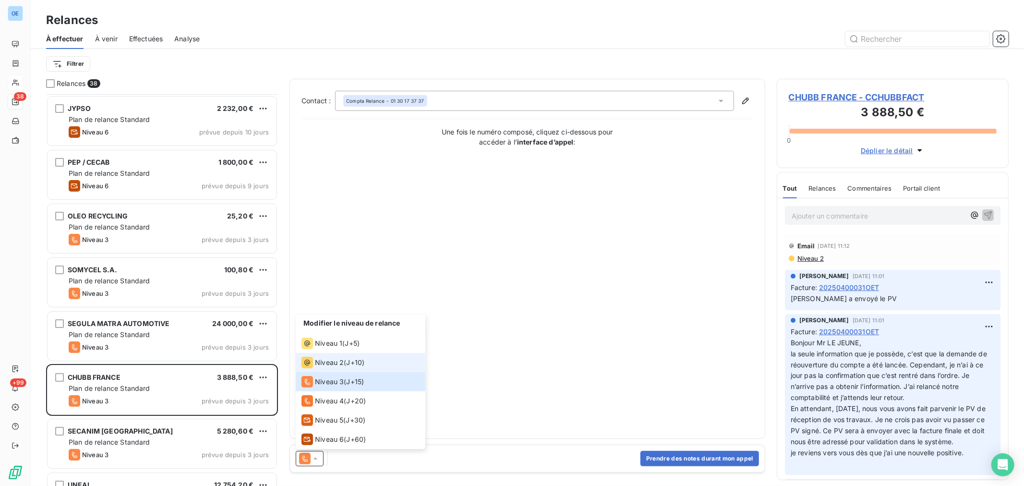
click at [334, 364] on span "Niveau 2" at bounding box center [329, 363] width 29 height 10
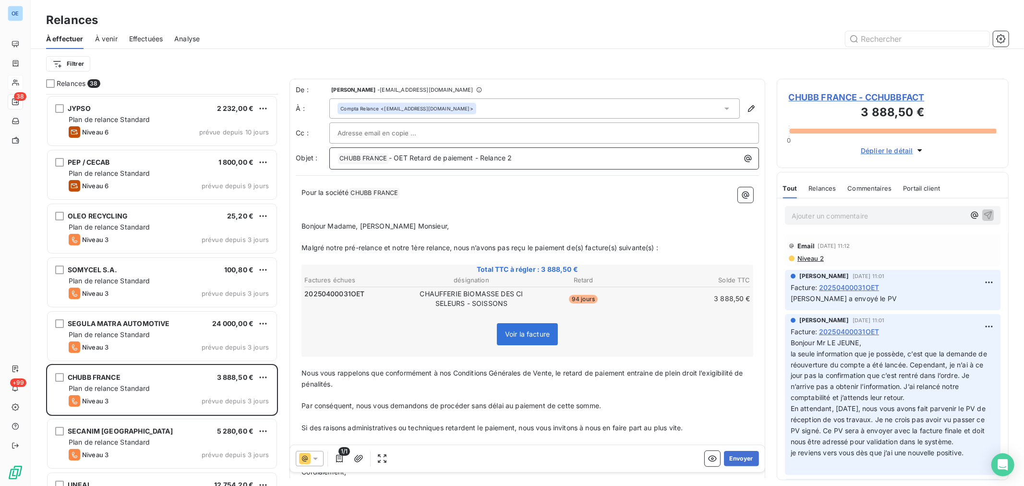
click at [539, 158] on p "﻿ CHUBB FRANCE ﻿ - OET Retard de paiement - Relance 2" at bounding box center [546, 159] width 418 height 12
click at [733, 458] on button "Envoyer" at bounding box center [741, 458] width 35 height 15
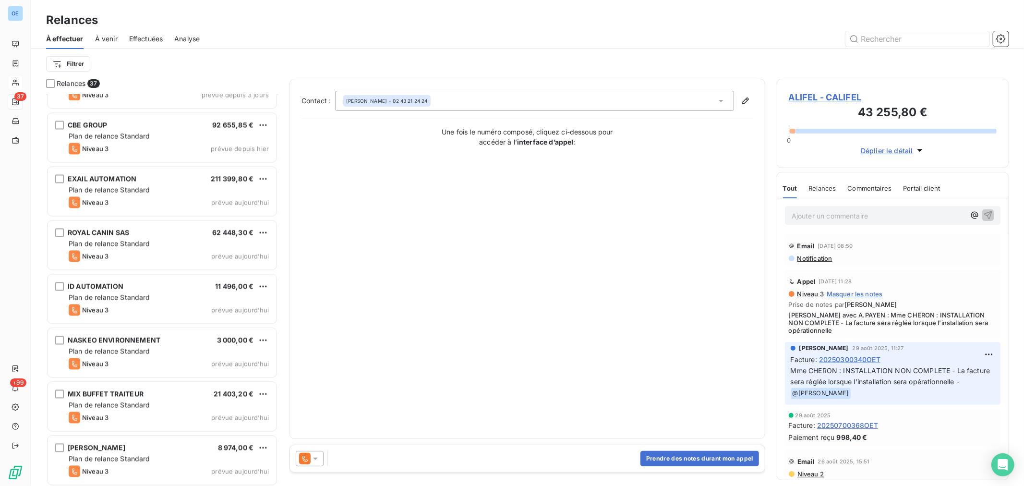
scroll to position [1598, 0]
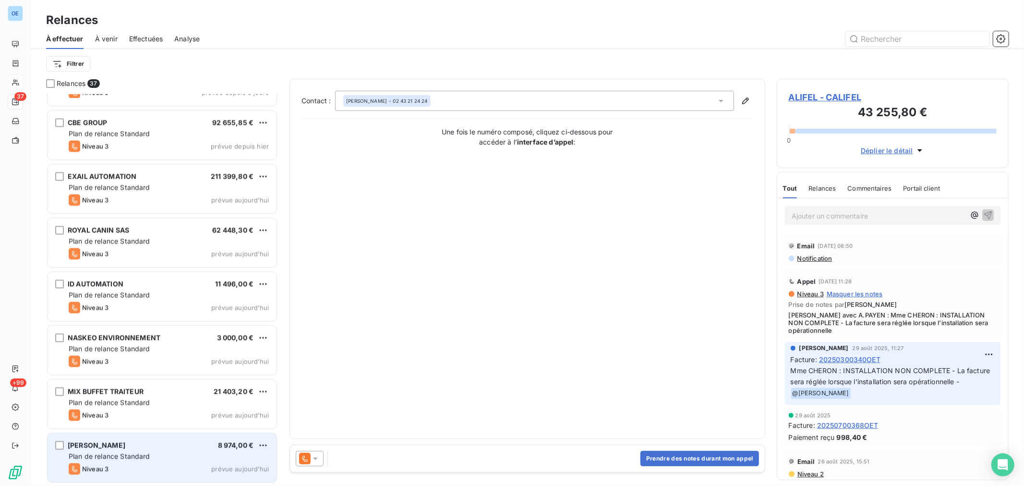
click at [189, 450] on div "[PERSON_NAME] 8 974,00 € Plan de relance Standard Niveau 3 prévue [DATE]" at bounding box center [162, 457] width 229 height 49
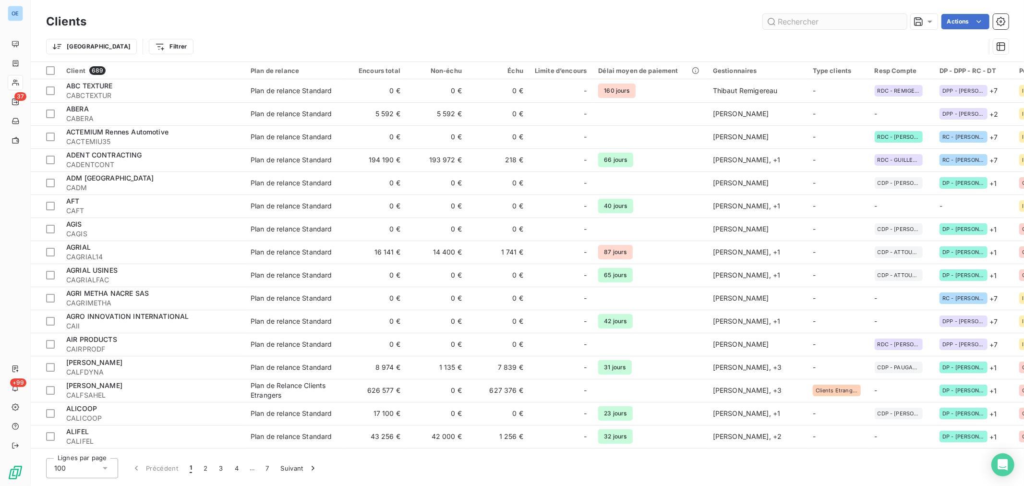
click at [805, 24] on input "text" at bounding box center [835, 21] width 144 height 15
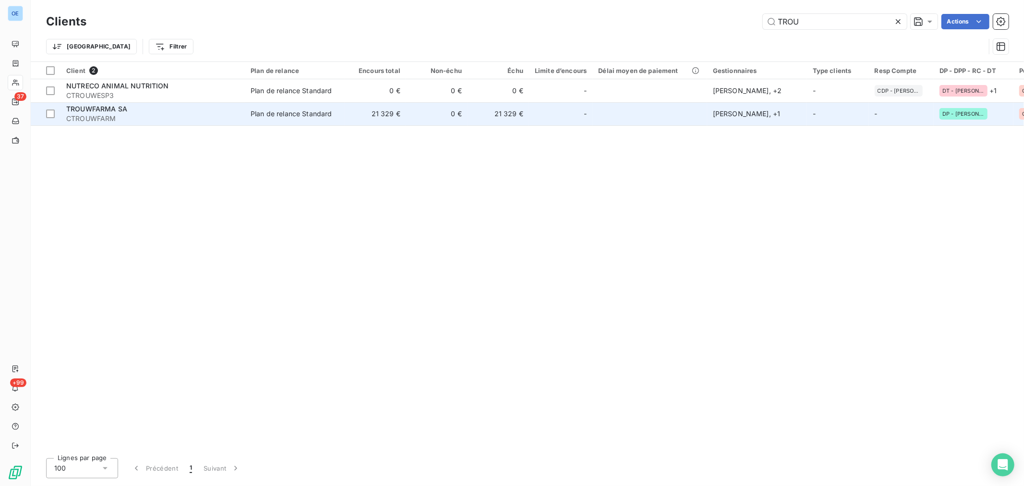
type input "TROU"
click at [593, 118] on td at bounding box center [649, 113] width 114 height 23
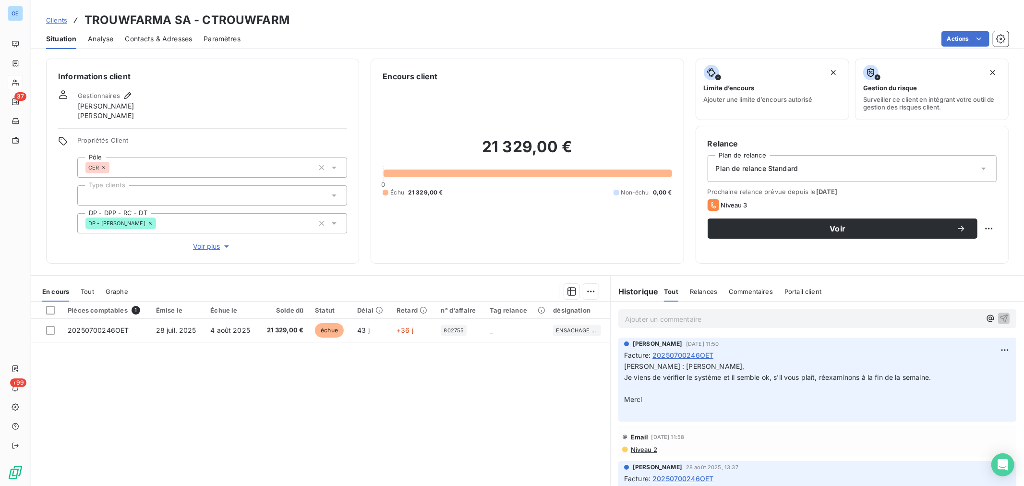
click at [656, 319] on p "Ajouter un commentaire ﻿" at bounding box center [803, 319] width 356 height 12
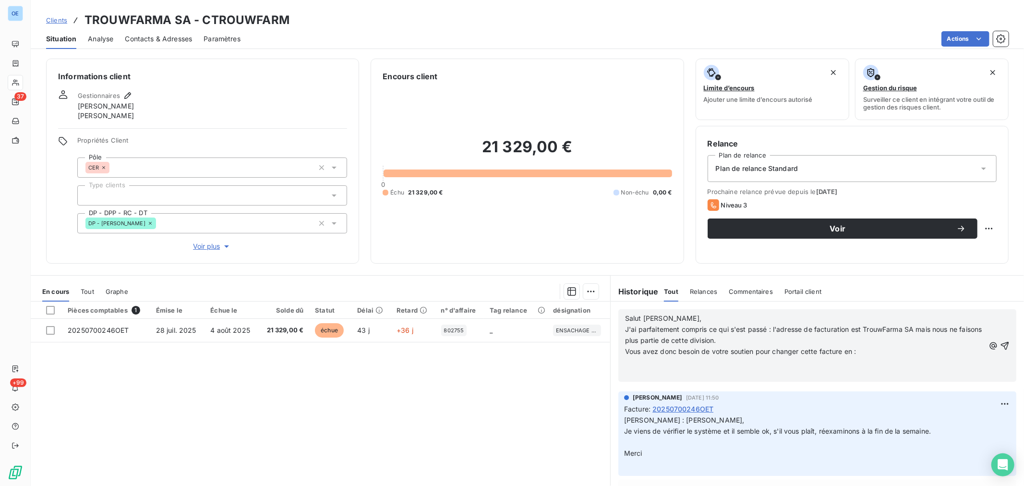
click at [625, 316] on span "Salut Nathalie," at bounding box center [663, 318] width 76 height 8
click at [625, 321] on span "Salut Nathalie," at bounding box center [663, 318] width 76 height 8
click at [1000, 341] on icon "button" at bounding box center [1005, 346] width 10 height 10
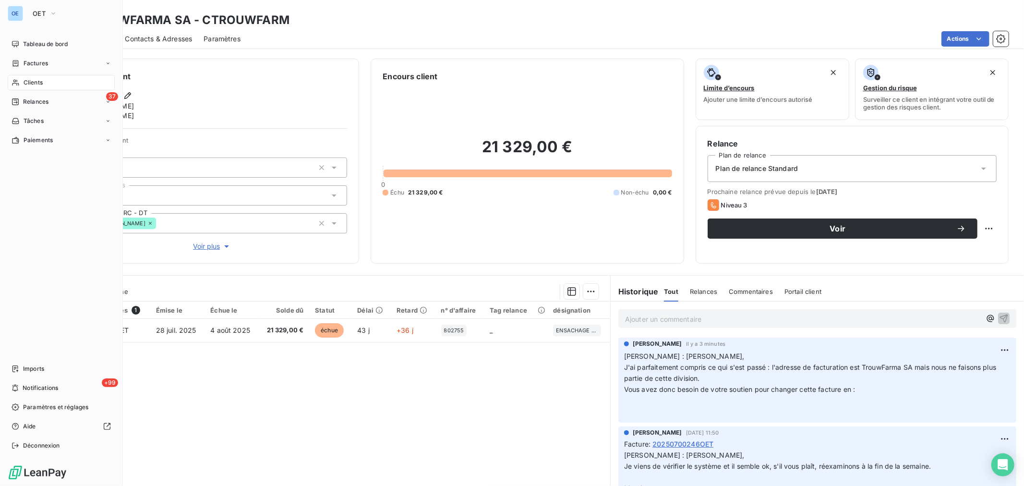
click at [28, 79] on span "Clients" at bounding box center [33, 82] width 19 height 9
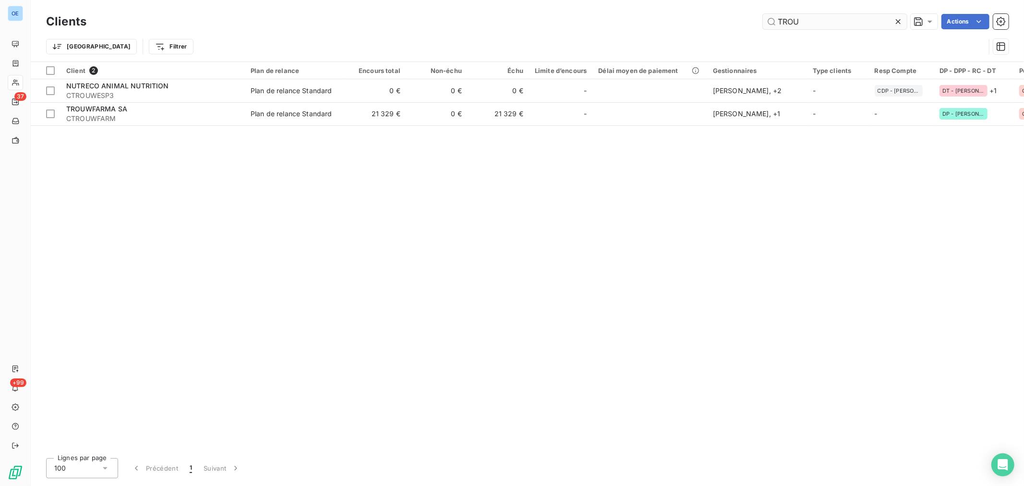
drag, startPoint x: 812, startPoint y: 20, endPoint x: 766, endPoint y: 15, distance: 45.9
click at [766, 15] on input "TROU" at bounding box center [835, 21] width 144 height 15
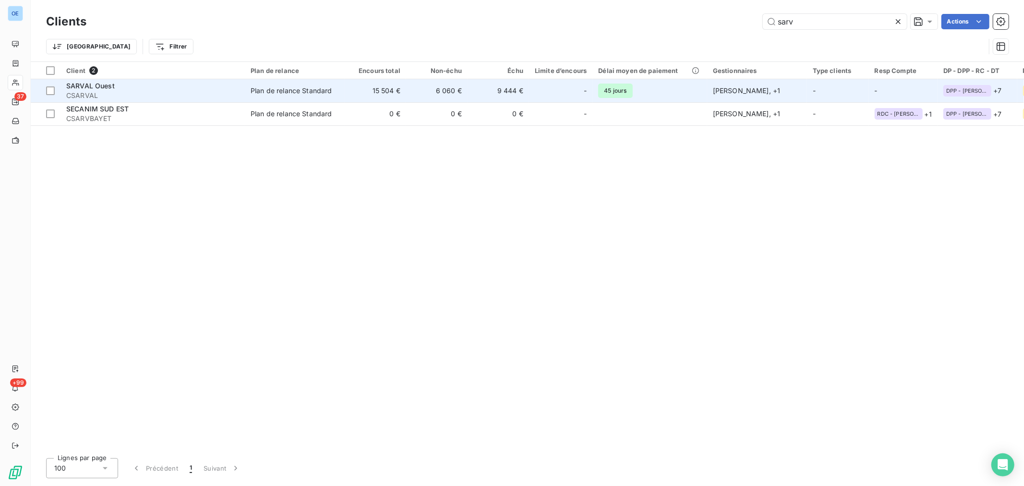
type input "sarv"
click at [671, 97] on td "45 jours" at bounding box center [649, 90] width 114 height 23
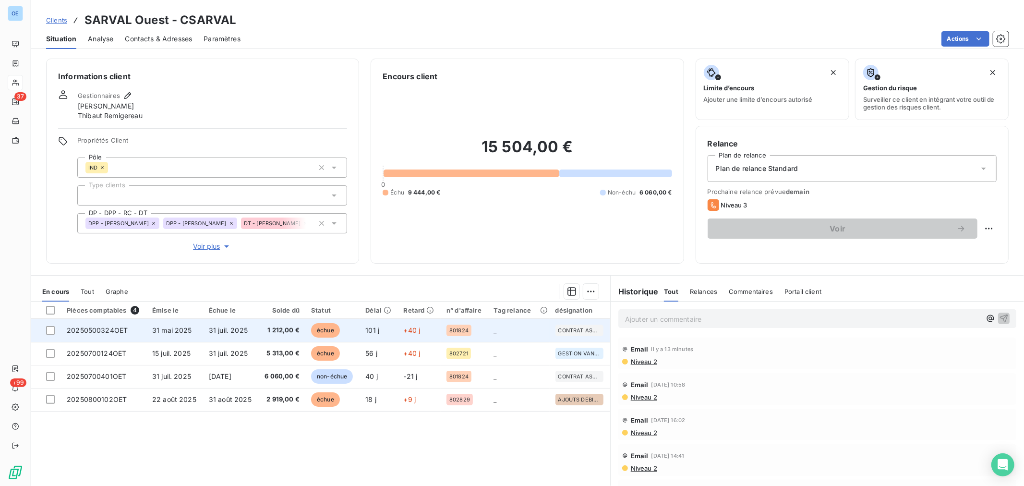
drag, startPoint x: 651, startPoint y: 315, endPoint x: 508, endPoint y: 326, distance: 144.0
click at [508, 326] on td "_" at bounding box center [518, 330] width 61 height 23
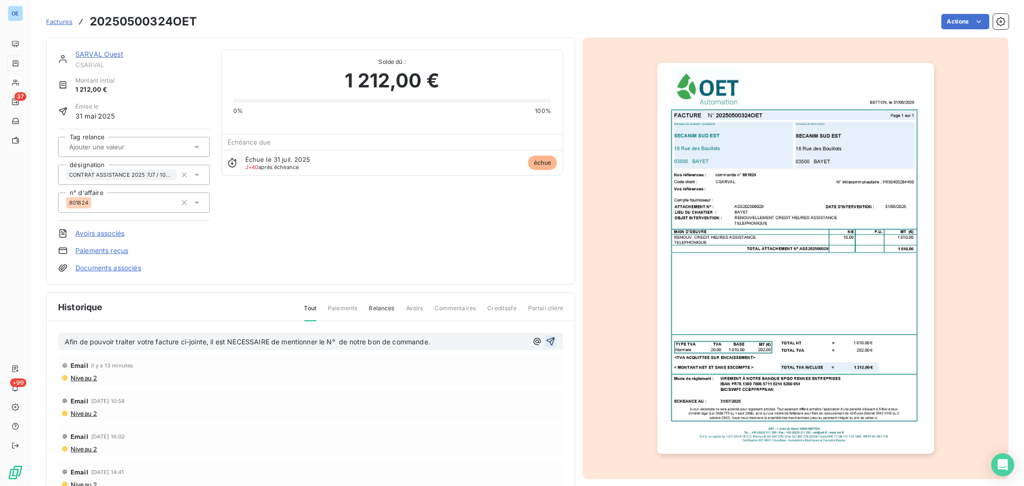
click at [546, 341] on icon "button" at bounding box center [551, 341] width 10 height 10
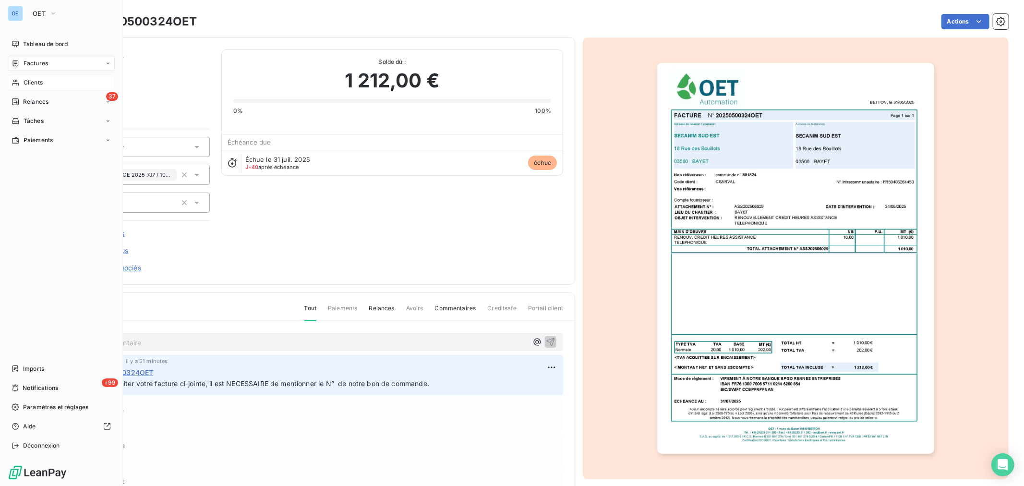
click at [34, 82] on span "Clients" at bounding box center [33, 82] width 19 height 9
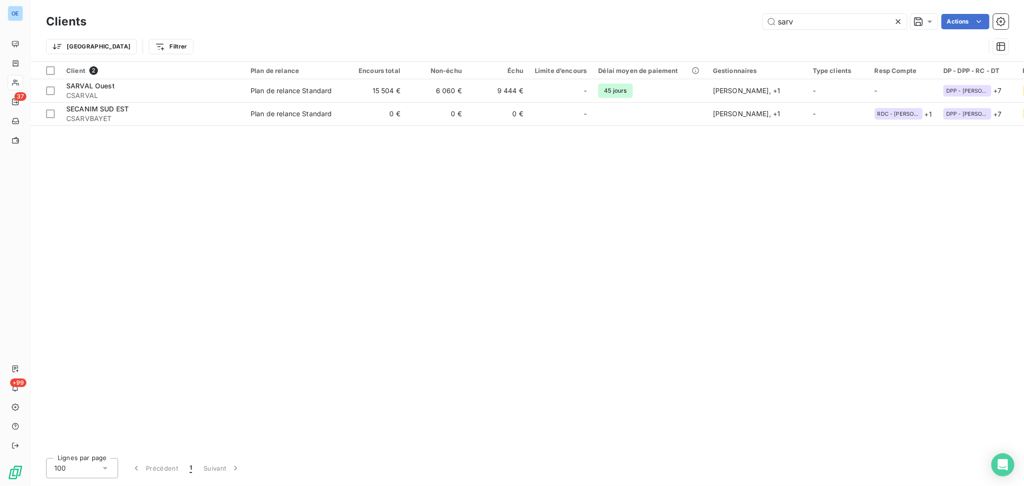
drag, startPoint x: 807, startPoint y: 24, endPoint x: 757, endPoint y: 23, distance: 50.4
click at [757, 23] on div "sarv Actions" at bounding box center [553, 21] width 911 height 15
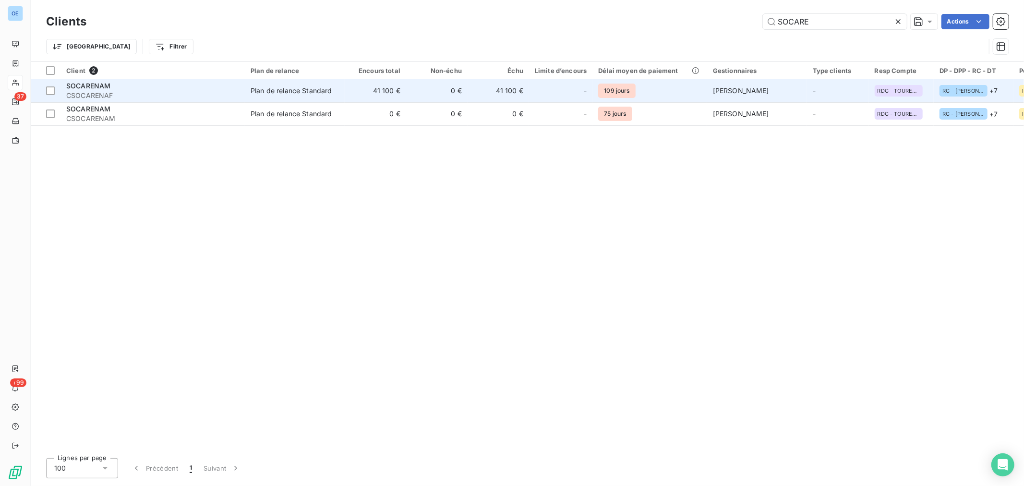
type input "SOCARE"
click at [552, 98] on td "-" at bounding box center [560, 90] width 63 height 23
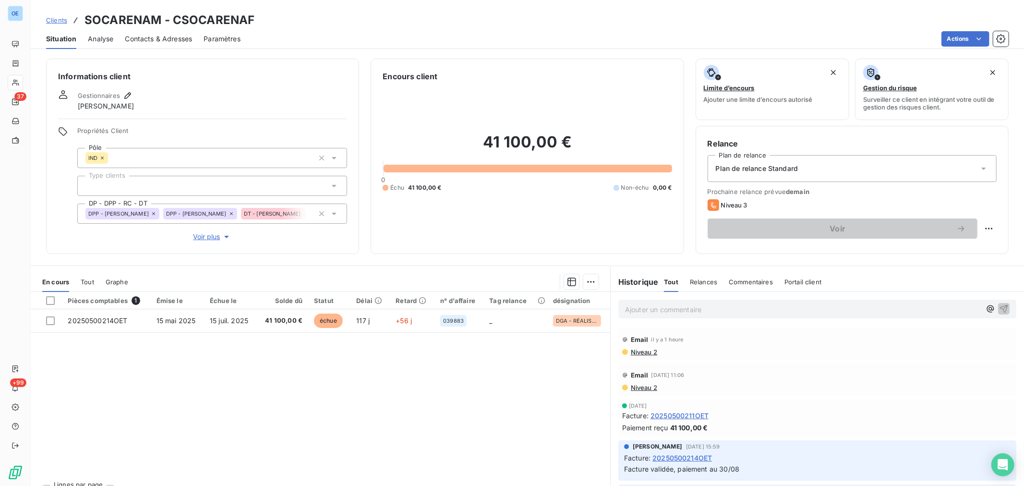
click at [667, 310] on p "Ajouter un commentaire ﻿" at bounding box center [803, 309] width 356 height 12
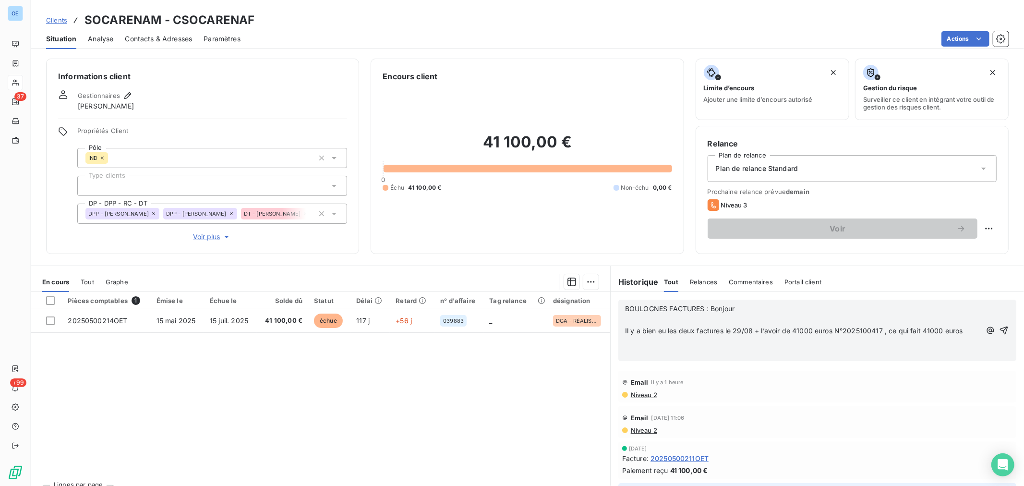
click at [999, 328] on icon "button" at bounding box center [1004, 330] width 10 height 10
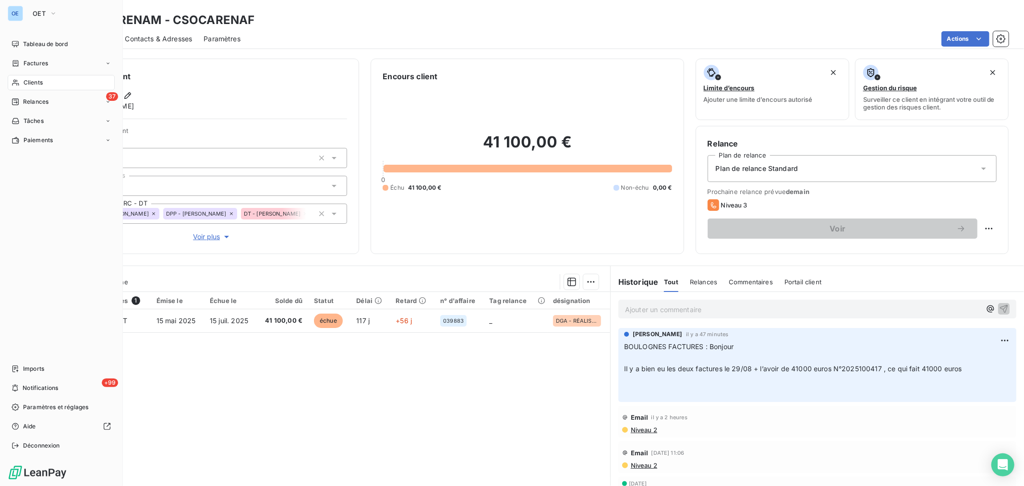
click at [26, 80] on span "Clients" at bounding box center [33, 82] width 19 height 9
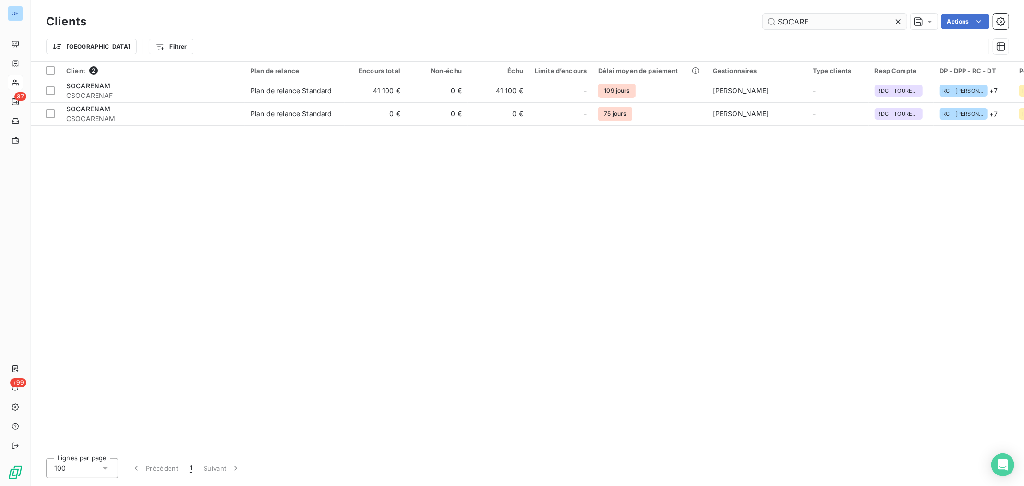
drag, startPoint x: 835, startPoint y: 21, endPoint x: 784, endPoint y: 22, distance: 51.4
click at [780, 22] on input "SOCARE" at bounding box center [835, 21] width 144 height 15
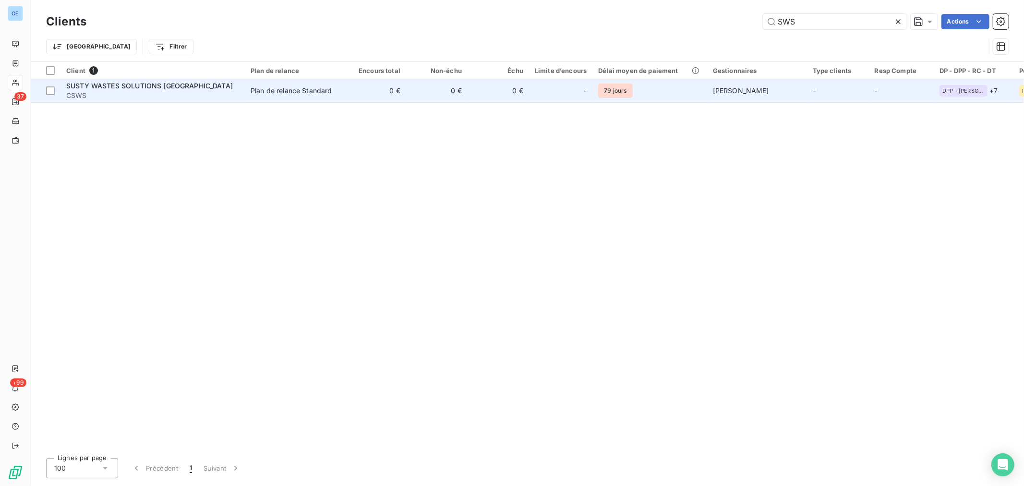
type input "SWS"
click at [571, 92] on div at bounding box center [571, 90] width 15 height 15
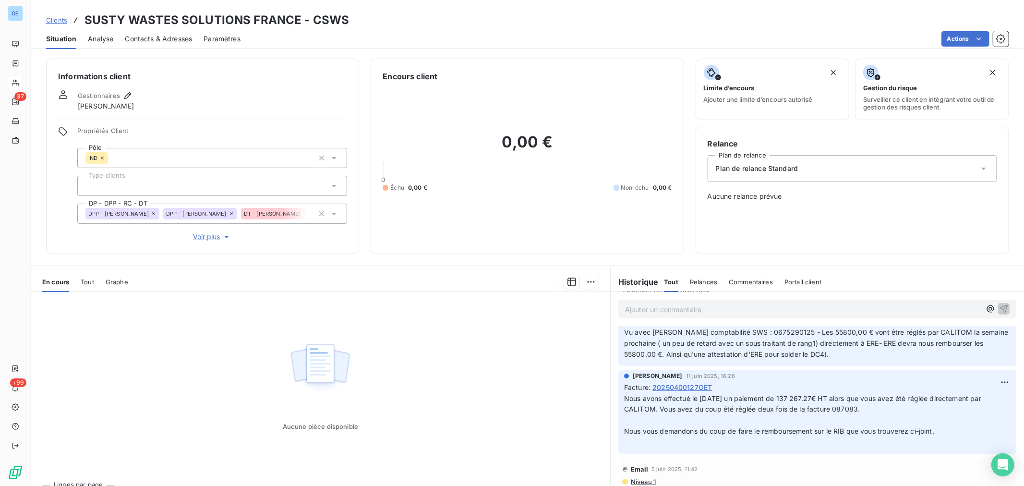
scroll to position [160, 0]
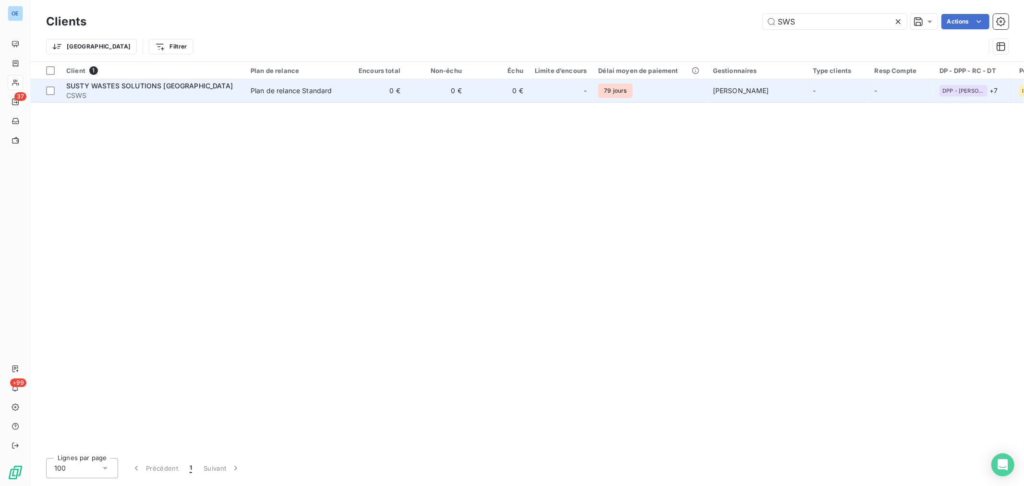
click at [471, 93] on td "0 €" at bounding box center [498, 90] width 61 height 23
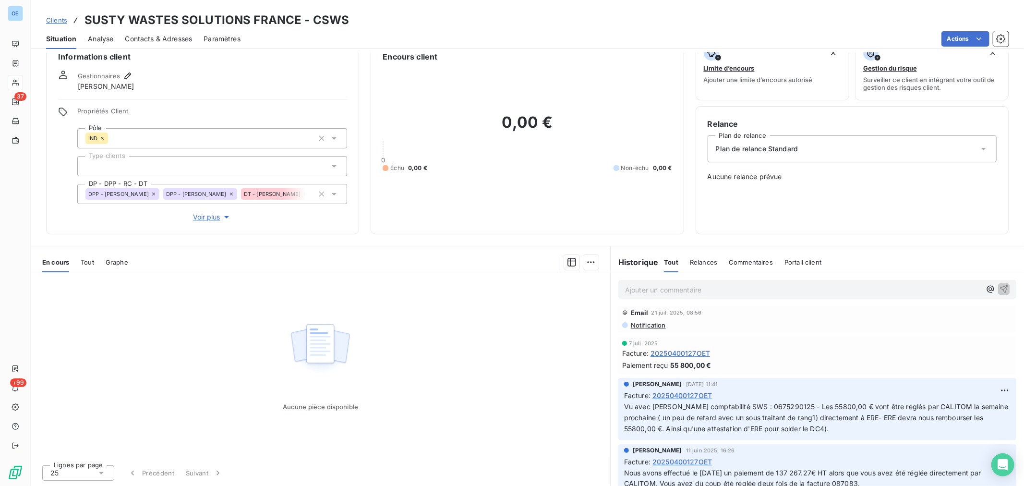
scroll to position [213, 0]
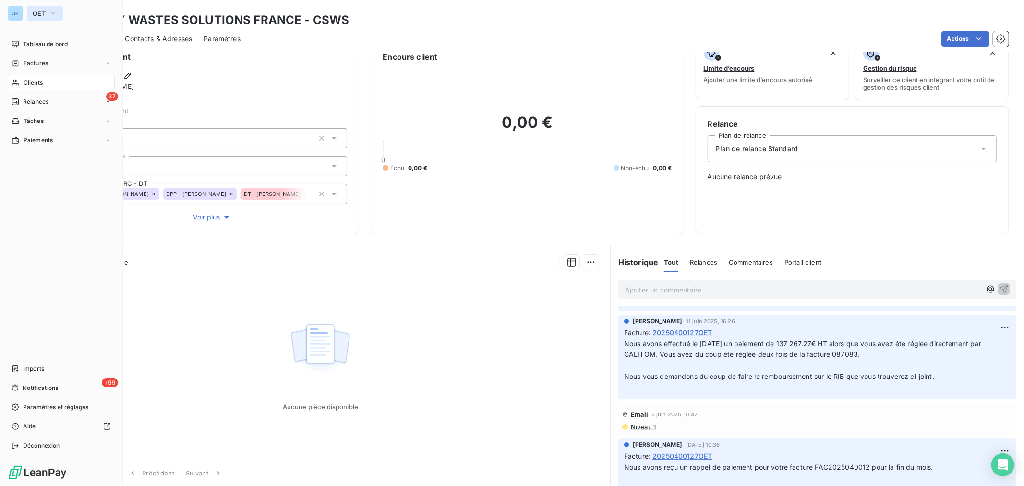
click at [51, 10] on icon "button" at bounding box center [53, 14] width 8 height 10
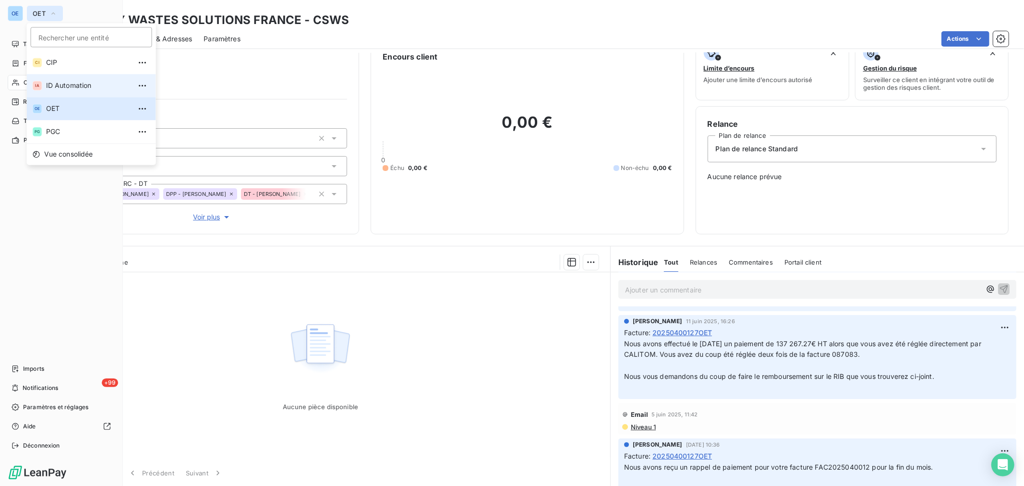
click at [62, 92] on li "IA ID Automation" at bounding box center [91, 85] width 129 height 23
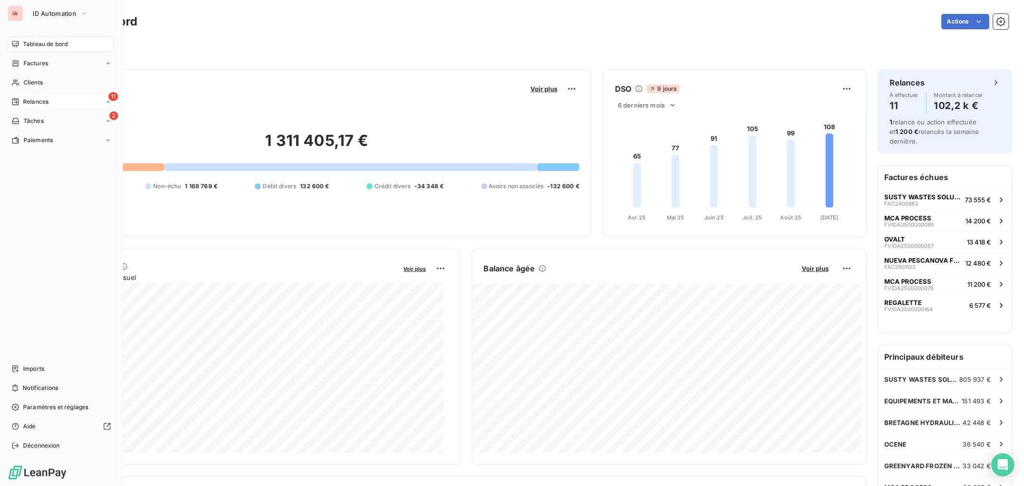
click at [38, 104] on span "Relances" at bounding box center [35, 101] width 25 height 9
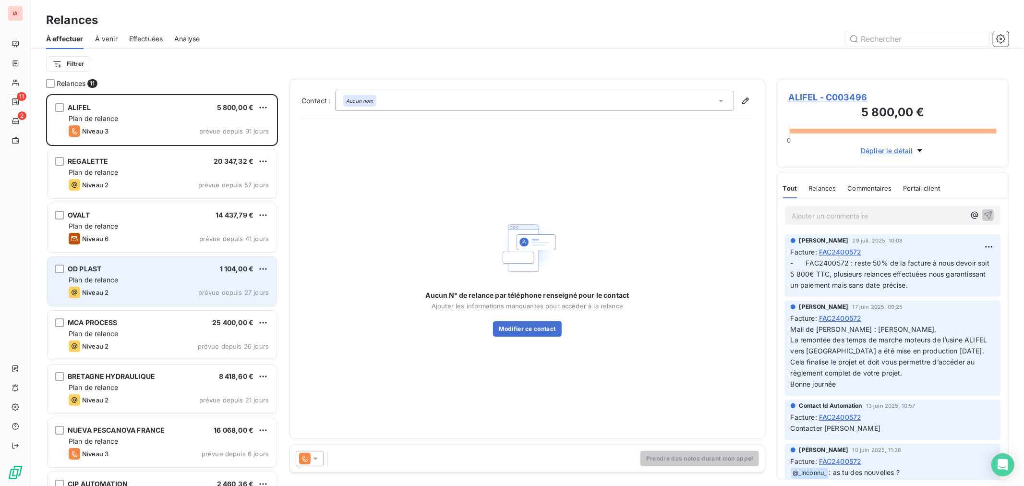
click at [175, 285] on div "OD PLAST 1 104,00 € Plan de relance Niveau 2 prévue depuis 27 jours" at bounding box center [162, 281] width 229 height 49
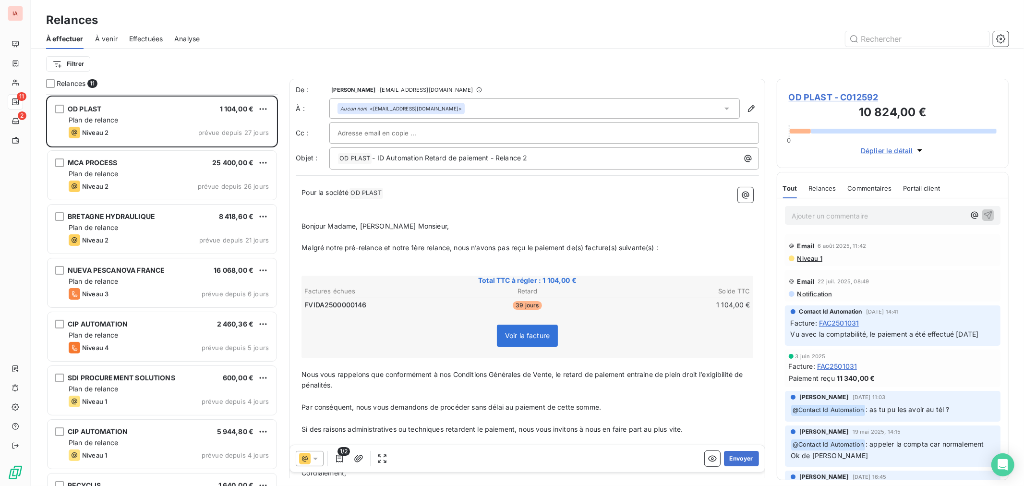
scroll to position [200, 0]
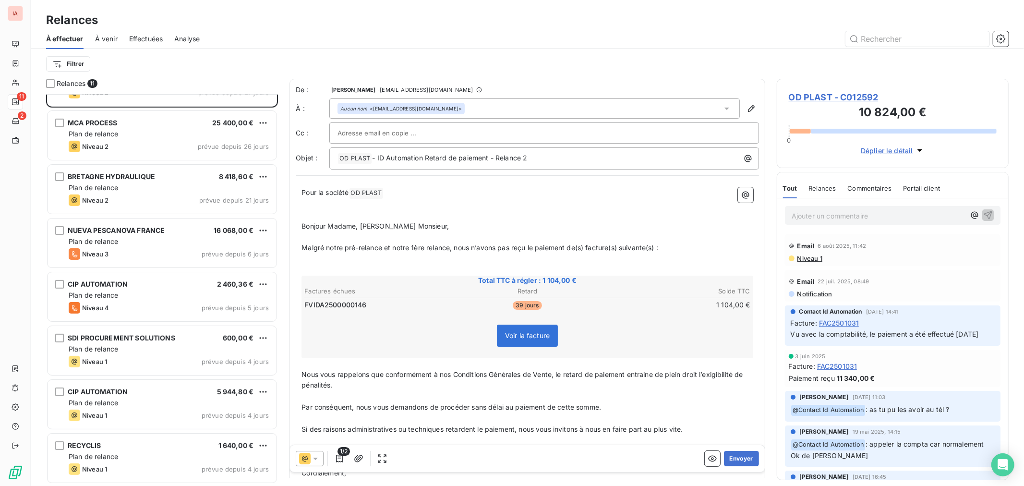
click at [145, 37] on span "Effectuées" at bounding box center [146, 39] width 34 height 10
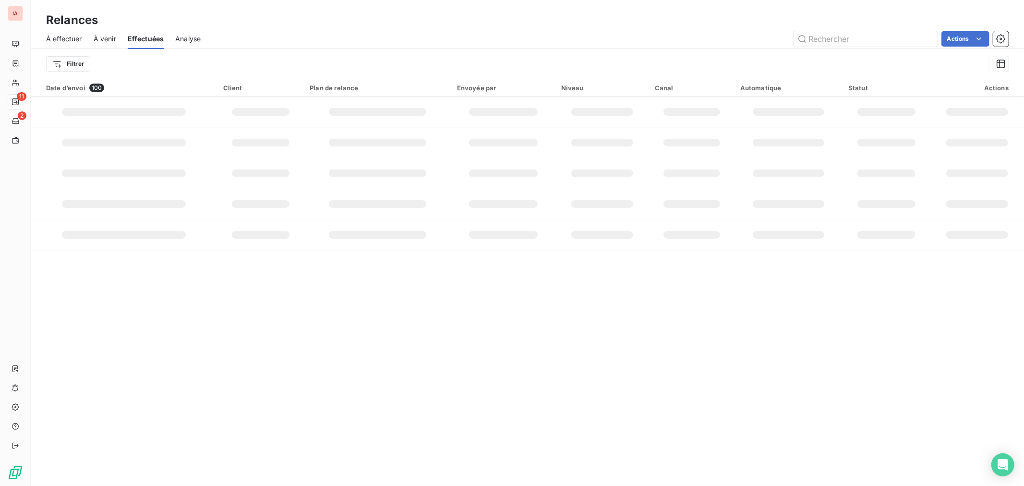
click at [145, 37] on span "Effectuées" at bounding box center [146, 39] width 36 height 10
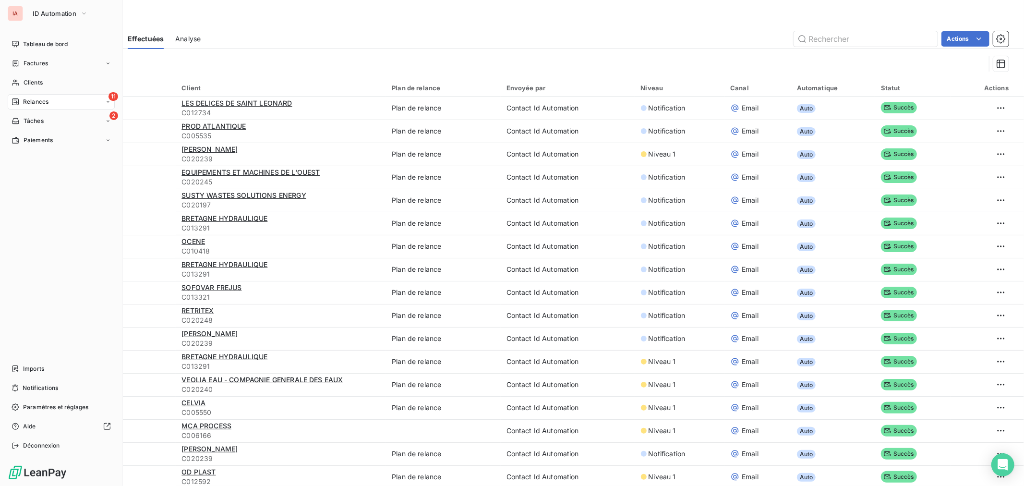
click at [23, 106] on span "Relances" at bounding box center [35, 101] width 25 height 9
click at [31, 100] on span "Relances" at bounding box center [35, 101] width 25 height 9
click at [63, 125] on div "À effectuer" at bounding box center [67, 120] width 96 height 15
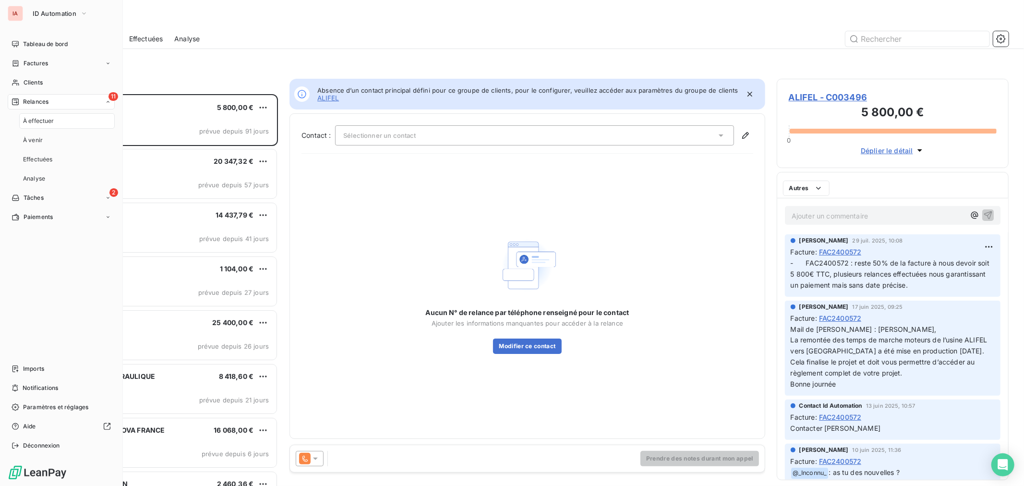
scroll to position [383, 224]
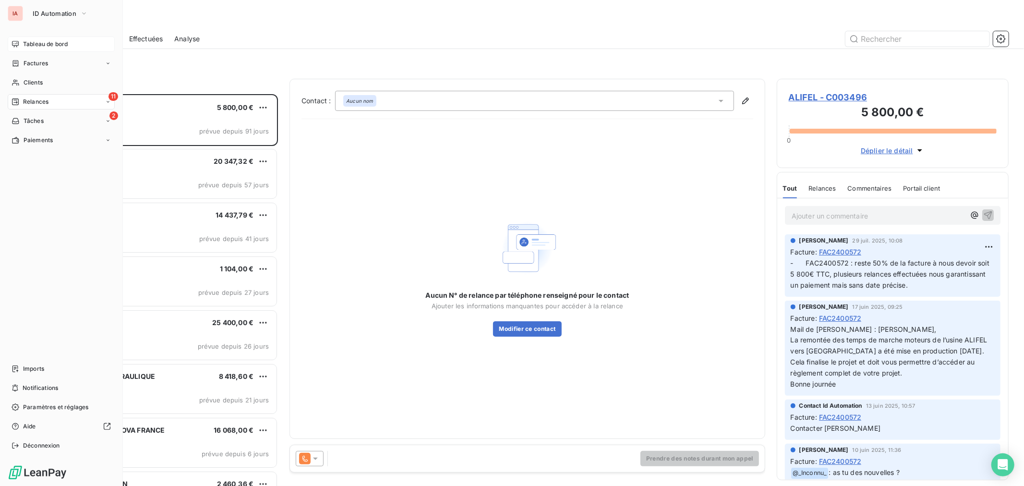
click at [36, 42] on span "Tableau de bord" at bounding box center [45, 44] width 45 height 9
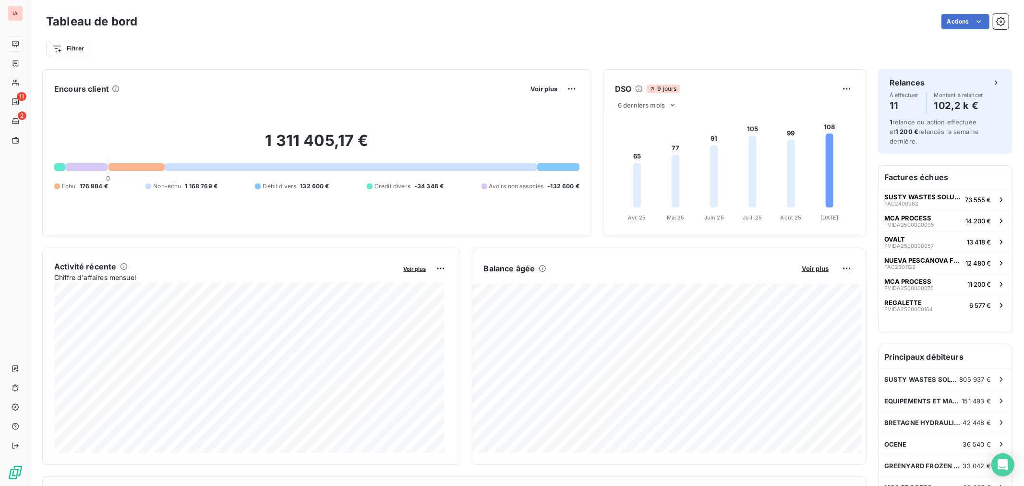
click at [414, 189] on span "-34 348 €" at bounding box center [428, 186] width 29 height 9
click at [424, 184] on span "-34 348 €" at bounding box center [428, 186] width 29 height 9
click at [424, 186] on span "-34 348 €" at bounding box center [428, 186] width 29 height 9
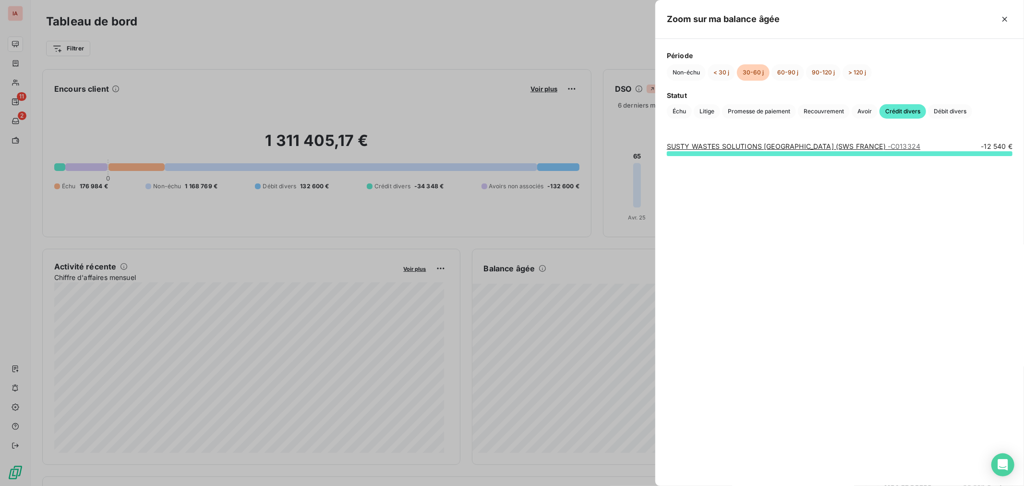
click at [689, 143] on link "SUSTY WASTES SOLUTIONS FRANCE (SWS FRANCE) - C013324" at bounding box center [793, 146] width 253 height 8
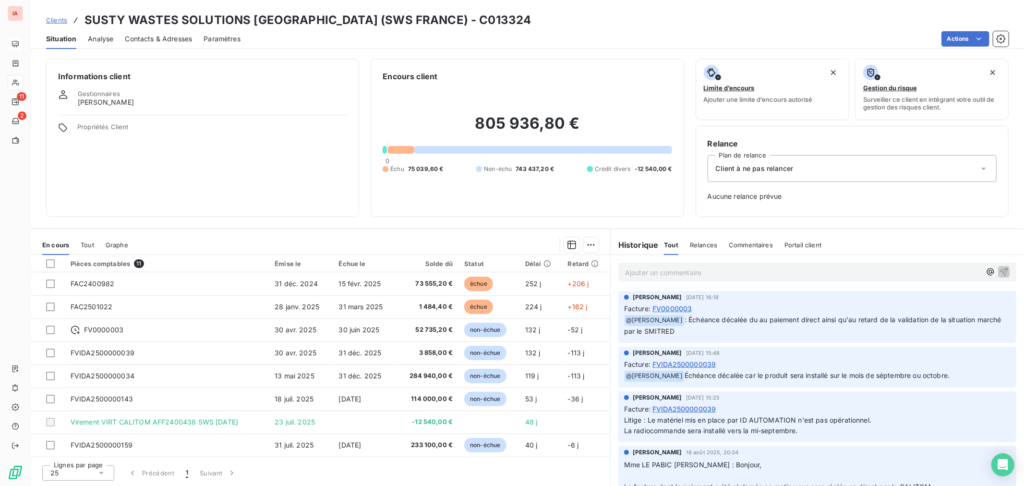
click at [784, 372] on span "Échéance décalée car le produit sera installé sur le mois de séptembre ou octob…" at bounding box center [817, 375] width 265 height 8
